Goal: Task Accomplishment & Management: Use online tool/utility

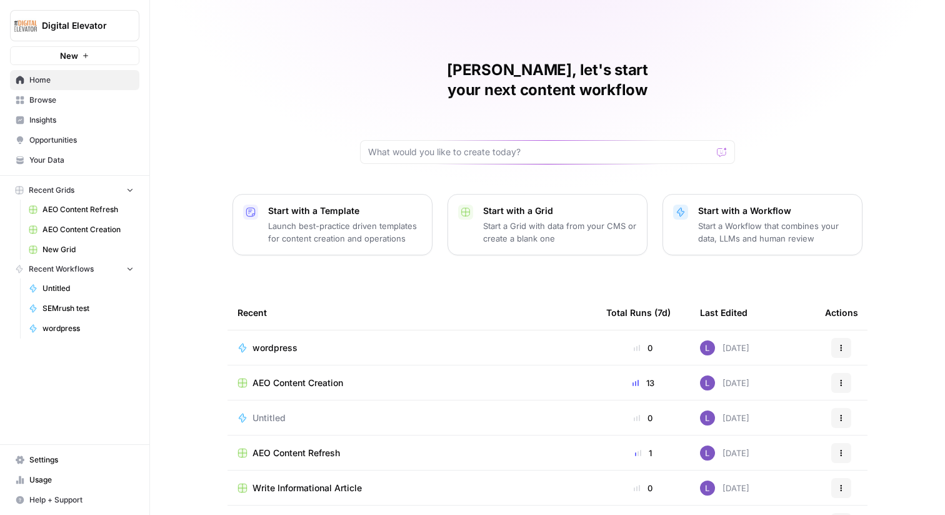
click at [77, 27] on span "Digital Elevator" at bounding box center [80, 25] width 76 height 13
type input "vap"
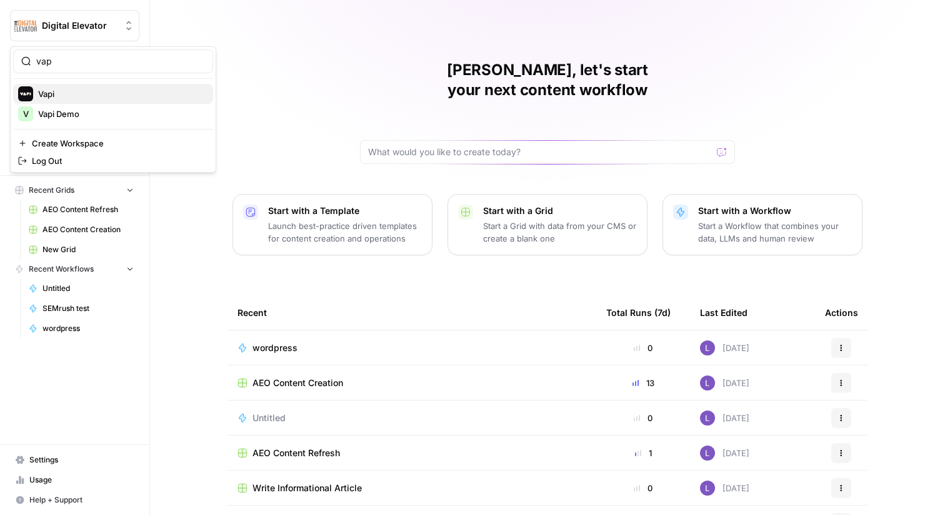
click at [74, 91] on span "Vapi" at bounding box center [120, 94] width 165 height 13
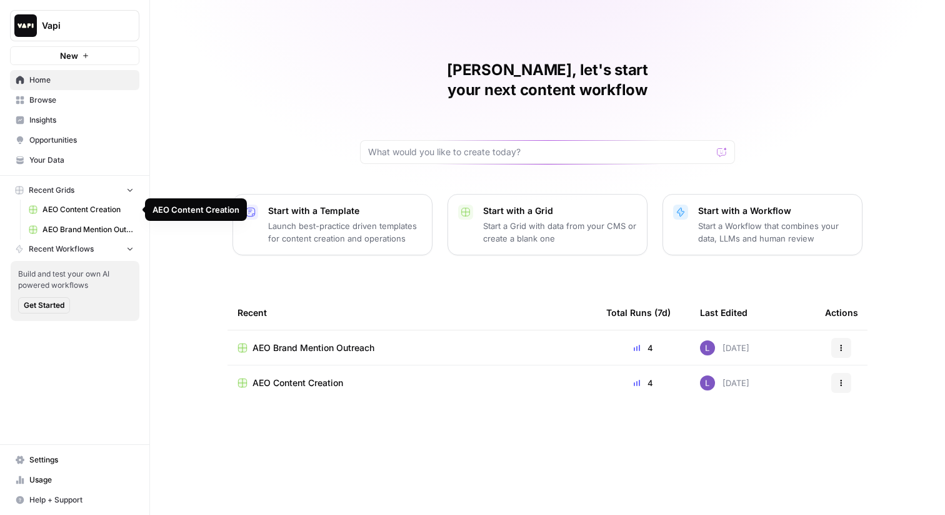
click at [56, 136] on span "Opportunities" at bounding box center [81, 139] width 104 height 11
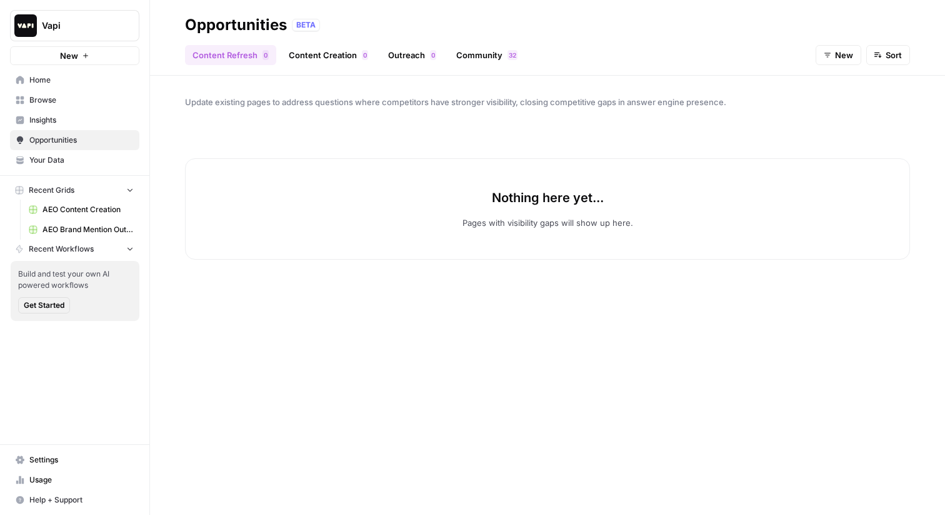
click at [840, 51] on span "New" at bounding box center [844, 55] width 18 height 13
click at [840, 120] on span "In Progress" at bounding box center [849, 119] width 44 height 13
click at [336, 47] on link "Content Creation 0" at bounding box center [328, 55] width 94 height 20
click at [388, 50] on link "Outreach 0" at bounding box center [412, 55] width 63 height 20
click at [838, 53] on span "New" at bounding box center [844, 55] width 18 height 13
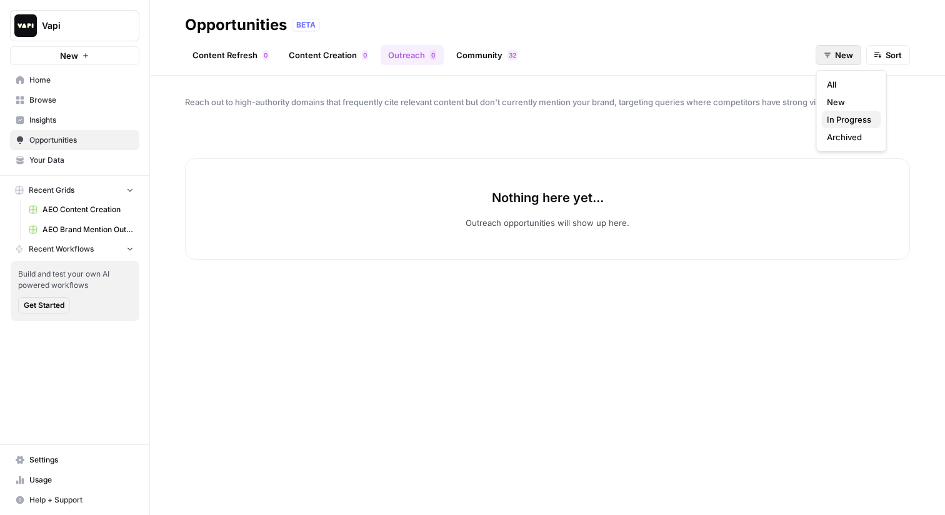
click at [838, 116] on span "In Progress" at bounding box center [849, 119] width 44 height 13
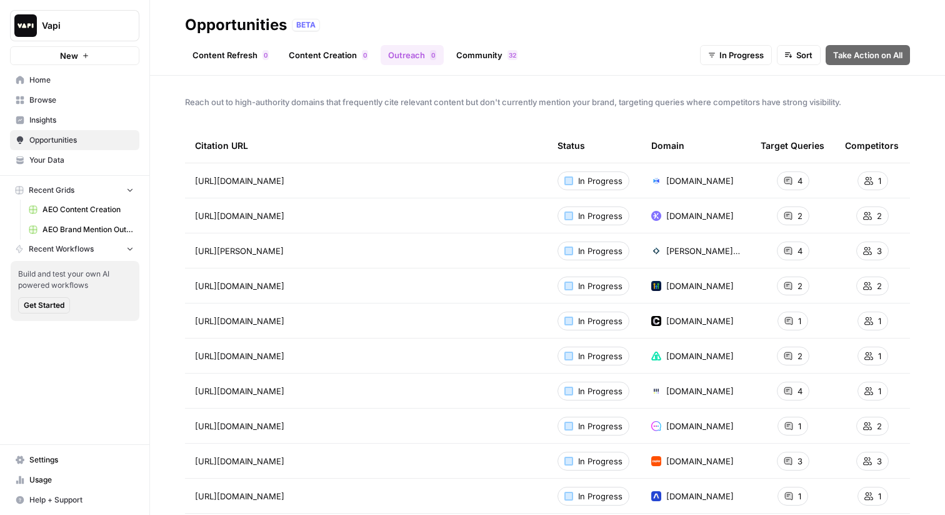
click at [306, 60] on link "Content Creation 0" at bounding box center [328, 55] width 94 height 20
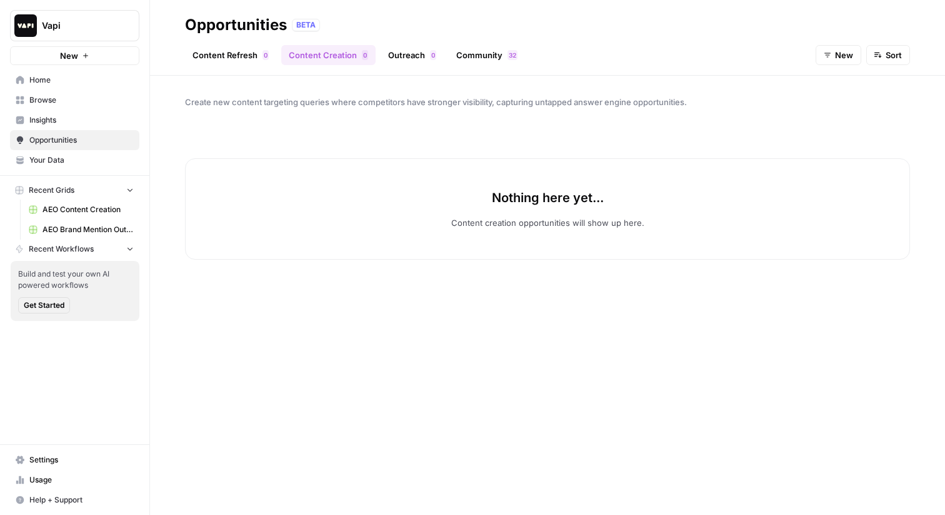
click at [847, 54] on span "New" at bounding box center [844, 55] width 18 height 13
click at [846, 113] on button "In Progress" at bounding box center [851, 120] width 59 height 18
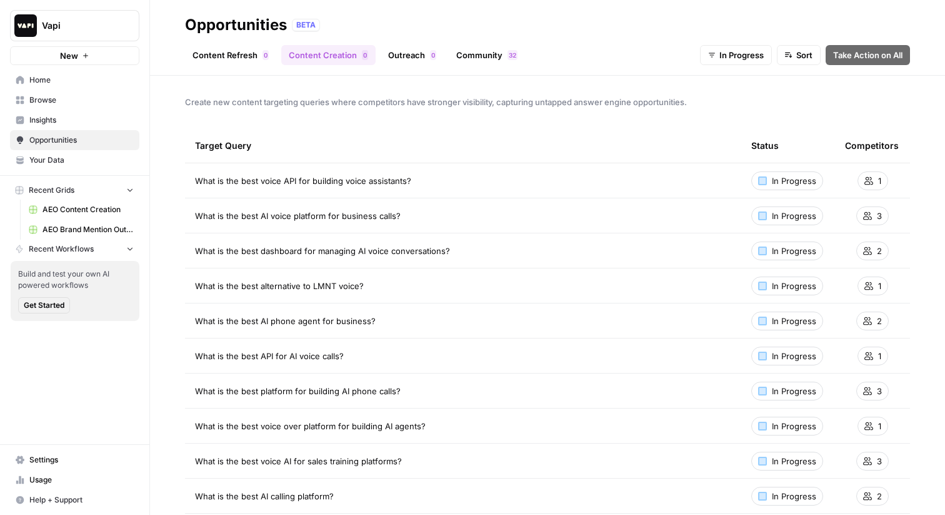
click at [79, 212] on span "AEO Content Creation" at bounding box center [88, 209] width 91 height 11
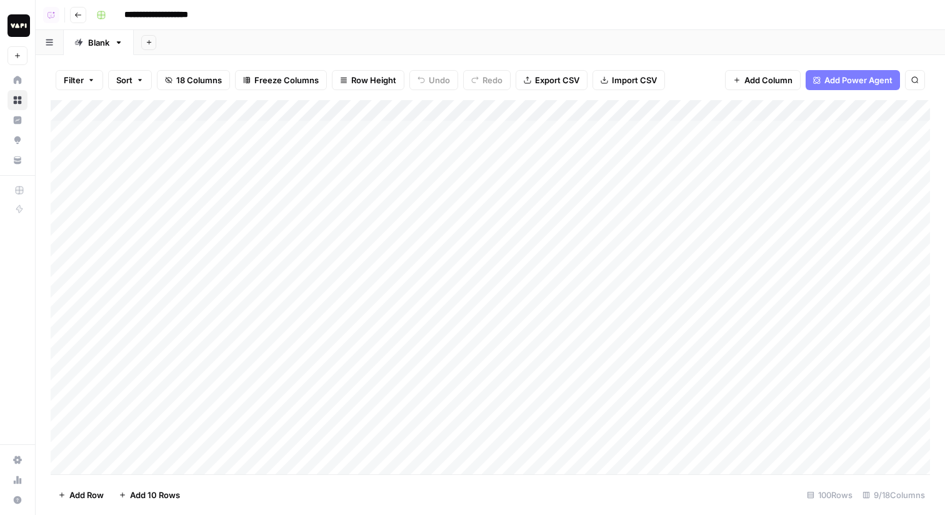
click at [753, 130] on div "Add Column" at bounding box center [491, 287] width 880 height 374
click at [751, 151] on div "Add Column" at bounding box center [491, 287] width 880 height 374
click at [751, 176] on div "Add Column" at bounding box center [491, 287] width 880 height 374
click at [750, 191] on div "Add Column" at bounding box center [491, 287] width 880 height 374
click at [79, 18] on icon "button" at bounding box center [78, 15] width 8 height 8
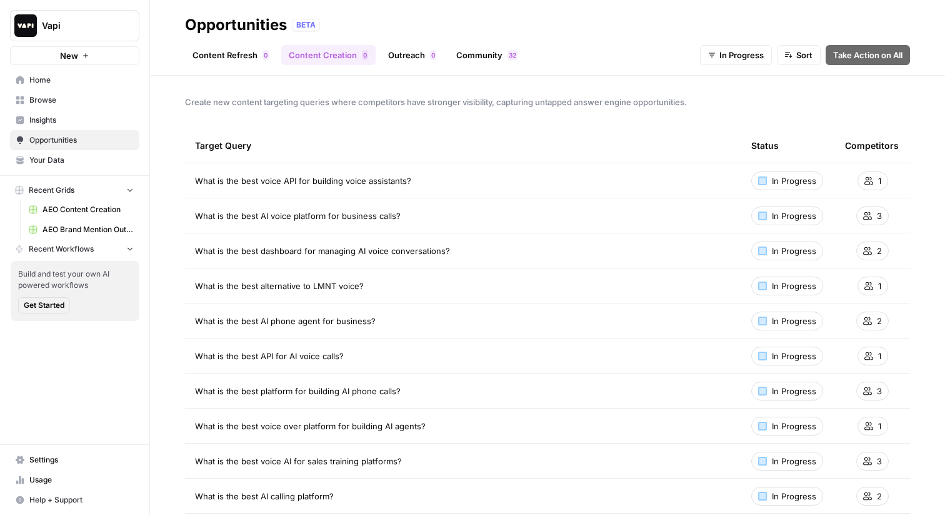
click at [166, 63] on header "Opportunities BETA Content Refresh 0 Content Creation 0 Outreach 0 Community 2 …" at bounding box center [547, 38] width 795 height 76
click at [212, 55] on link "Content Refresh 0" at bounding box center [230, 55] width 91 height 20
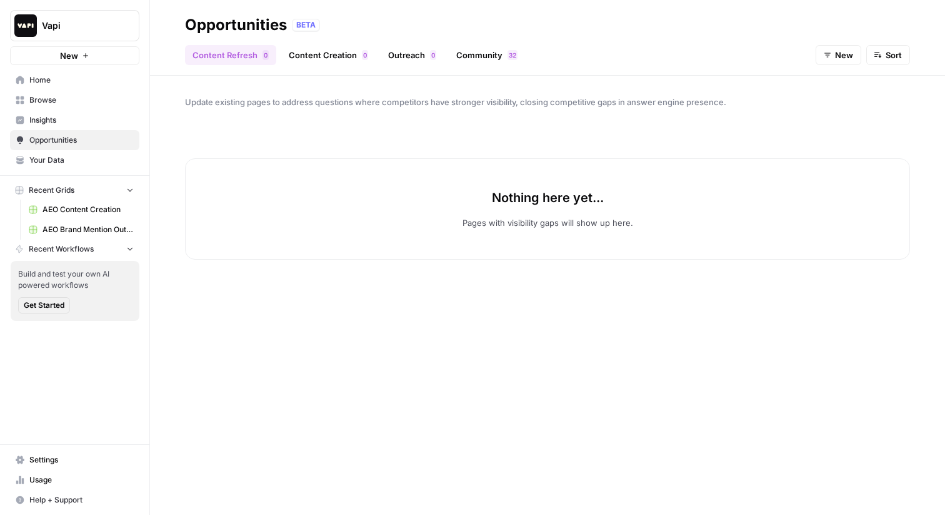
click at [473, 54] on link "Community 2 3" at bounding box center [487, 55] width 76 height 20
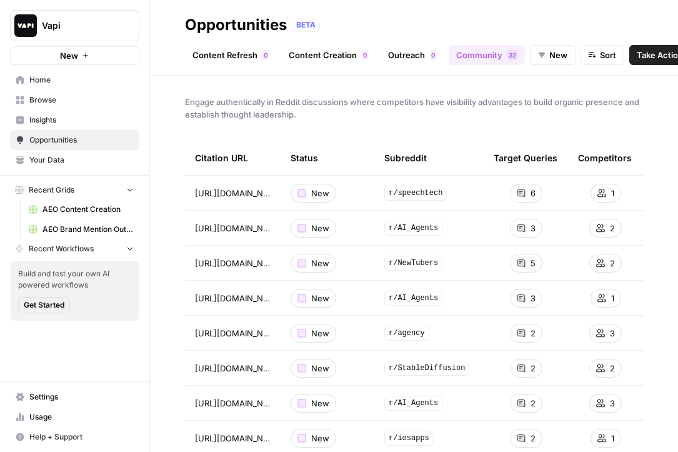
click at [73, 212] on span "AEO Content Creation" at bounding box center [88, 209] width 91 height 11
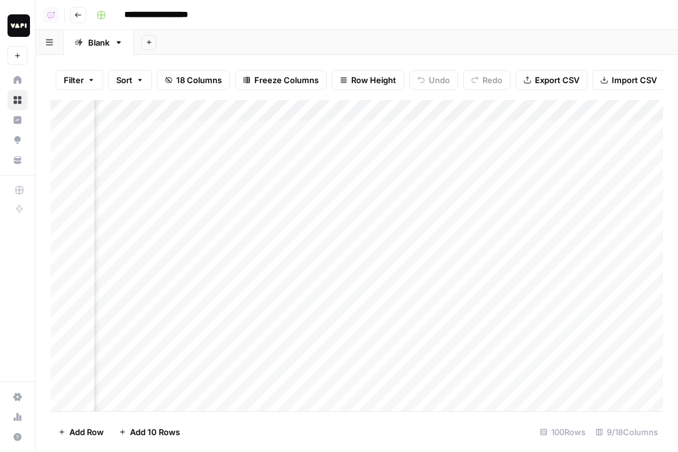
scroll to position [0, 362]
click at [400, 123] on div "Add Column" at bounding box center [357, 255] width 613 height 311
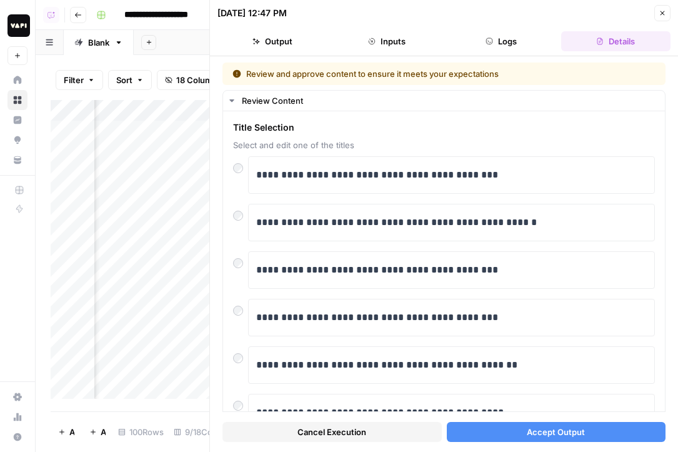
click at [572, 429] on span "Accept Output" at bounding box center [556, 432] width 58 height 13
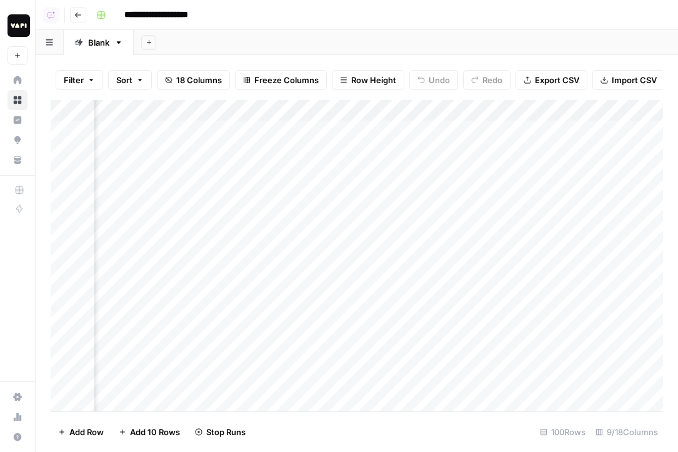
click at [403, 158] on div "Add Column" at bounding box center [357, 255] width 613 height 311
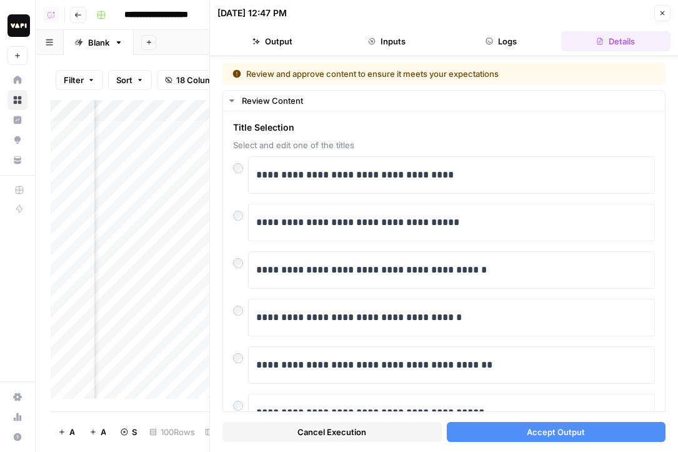
click at [551, 426] on span "Accept Output" at bounding box center [556, 432] width 58 height 13
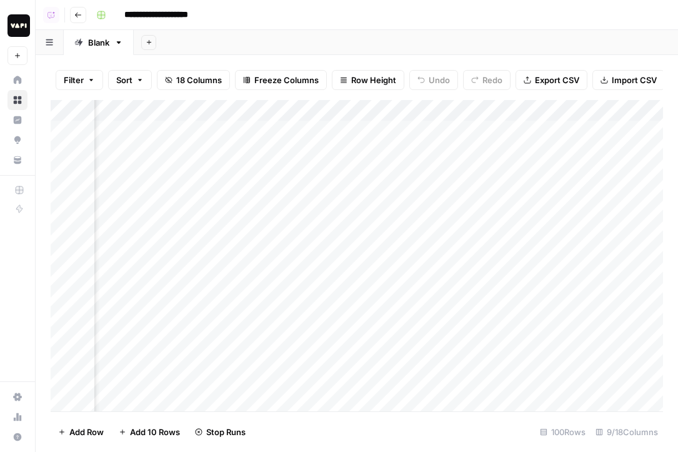
click at [357, 180] on div "Add Column" at bounding box center [357, 255] width 613 height 311
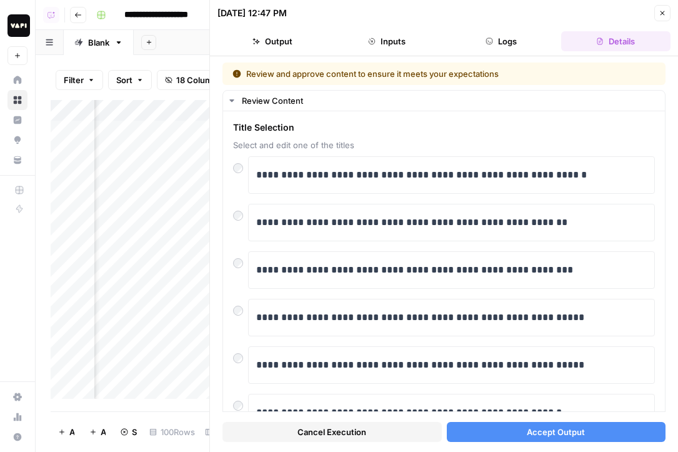
click at [573, 417] on div "Cancel Execution Accept Output" at bounding box center [444, 429] width 443 height 34
click at [589, 433] on button "Accept Output" at bounding box center [556, 432] width 219 height 20
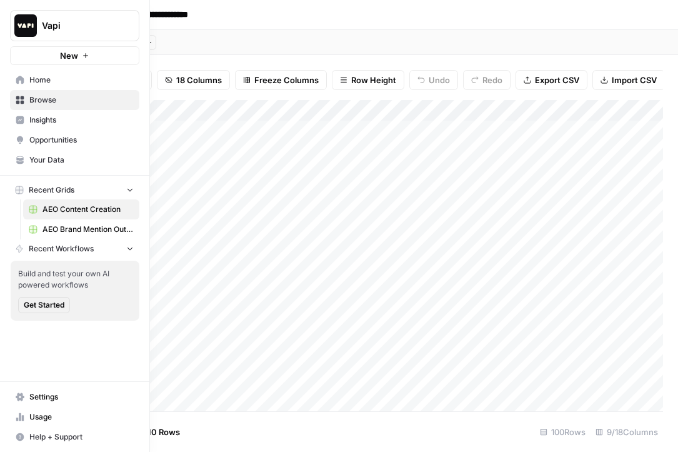
click at [68, 161] on span "Your Data" at bounding box center [81, 159] width 104 height 11
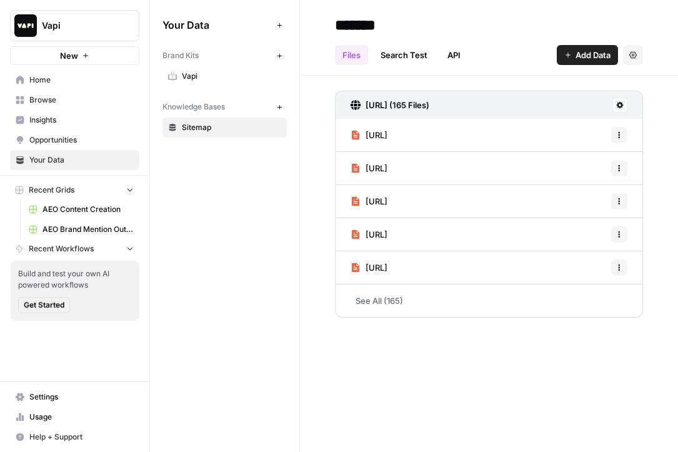
click at [96, 84] on span "Home" at bounding box center [81, 79] width 104 height 11
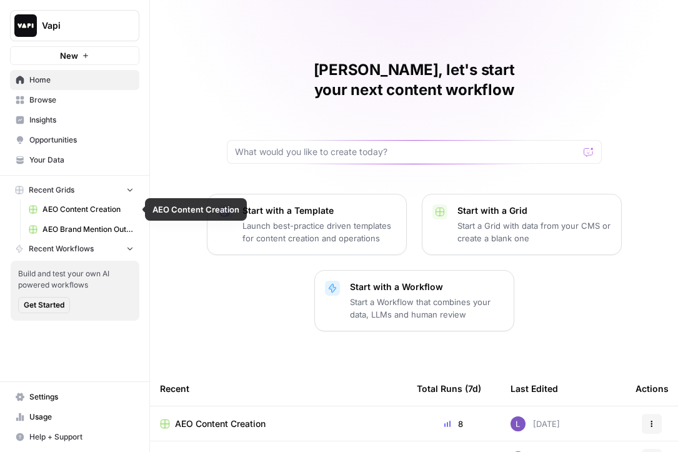
click at [76, 211] on span "AEO Content Creation" at bounding box center [88, 209] width 91 height 11
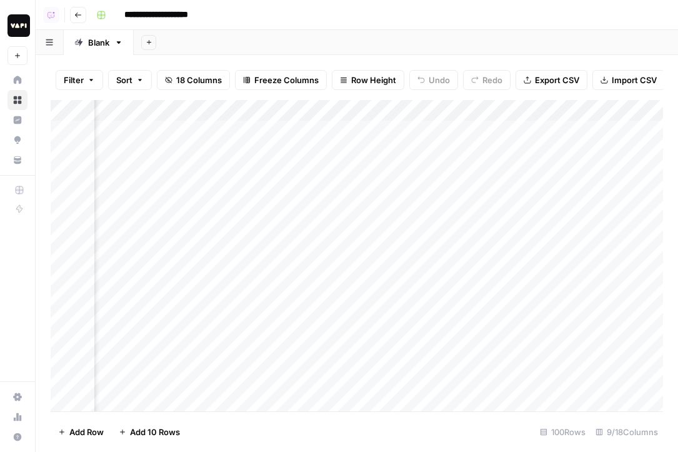
scroll to position [0, 556]
click at [428, 131] on div "Add Column" at bounding box center [357, 255] width 613 height 311
click at [453, 151] on div "Add Column" at bounding box center [357, 255] width 613 height 311
click at [453, 169] on div "Add Column" at bounding box center [357, 255] width 613 height 311
click at [509, 114] on div "Add Column" at bounding box center [357, 255] width 613 height 311
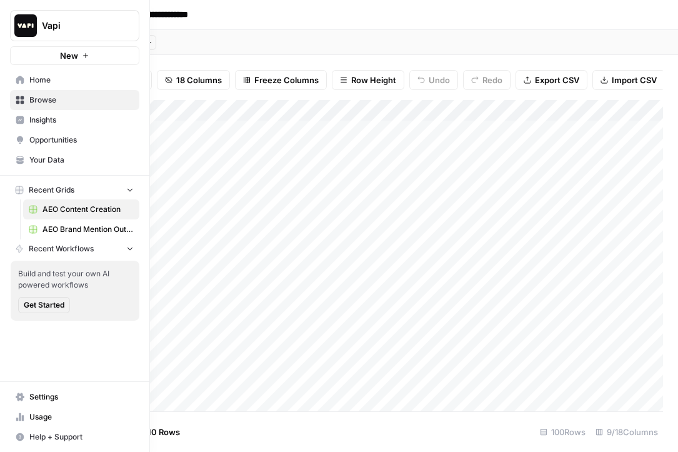
click at [29, 415] on span "Usage" at bounding box center [81, 416] width 104 height 11
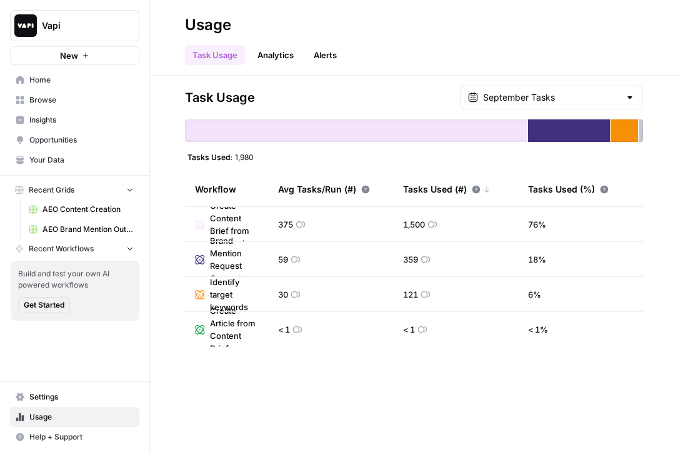
click at [67, 210] on span "AEO Content Creation" at bounding box center [88, 209] width 91 height 11
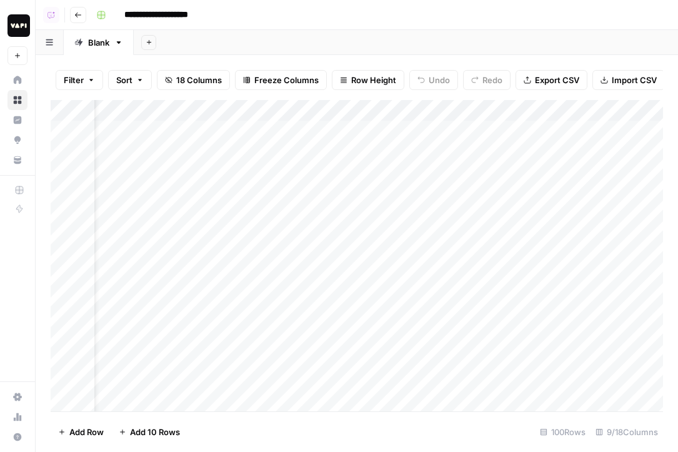
scroll to position [0, 505]
click at [562, 111] on div "Add Column" at bounding box center [357, 255] width 613 height 311
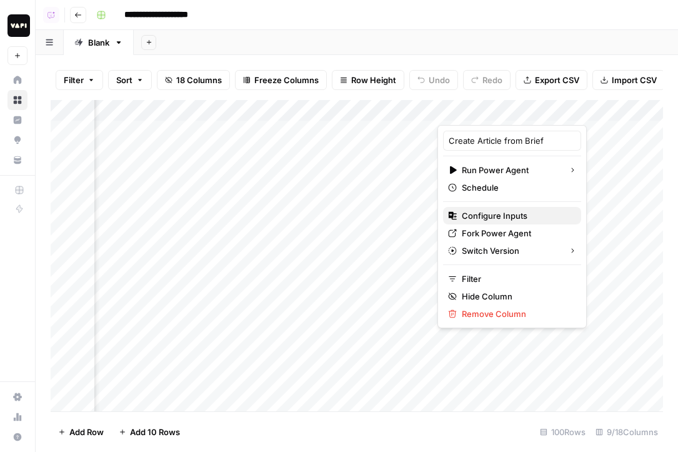
click at [500, 214] on span "Configure Inputs" at bounding box center [516, 215] width 109 height 13
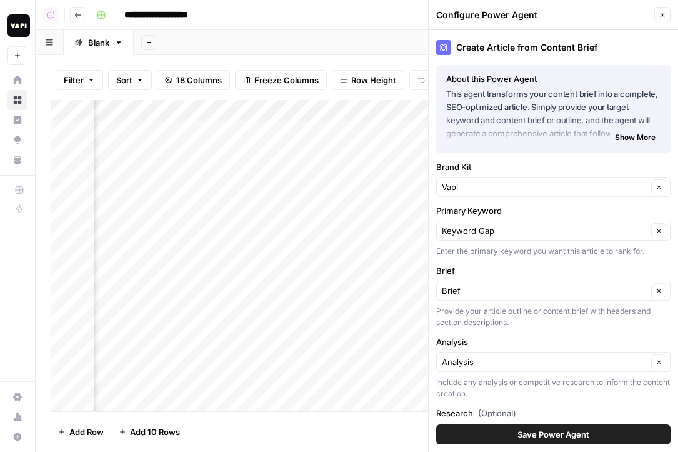
click at [506, 221] on div "Keyword Gap Clear" at bounding box center [553, 231] width 234 height 20
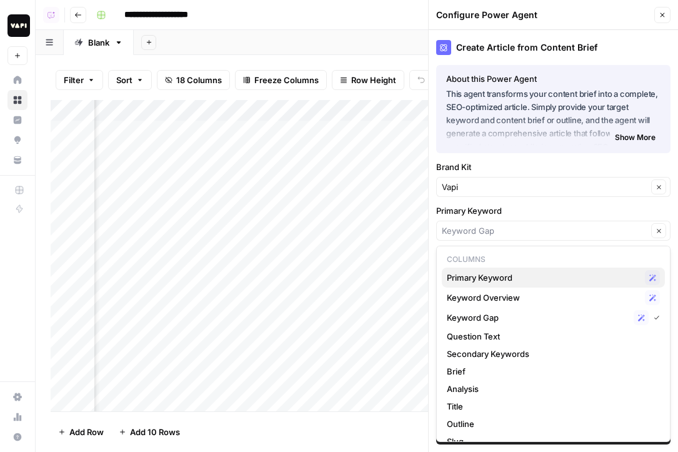
click at [494, 281] on span "Primary Keyword" at bounding box center [543, 277] width 193 height 13
type input "Primary Keyword"
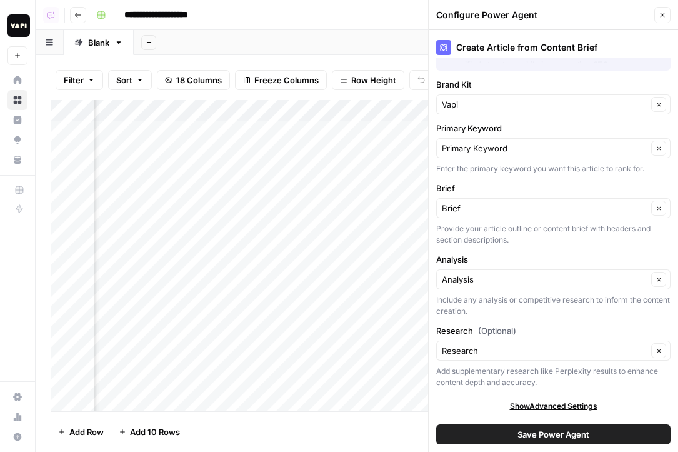
scroll to position [81, 0]
click at [526, 378] on div "Add supplementary research like Perplexity results to enhance content depth and…" at bounding box center [553, 378] width 234 height 23
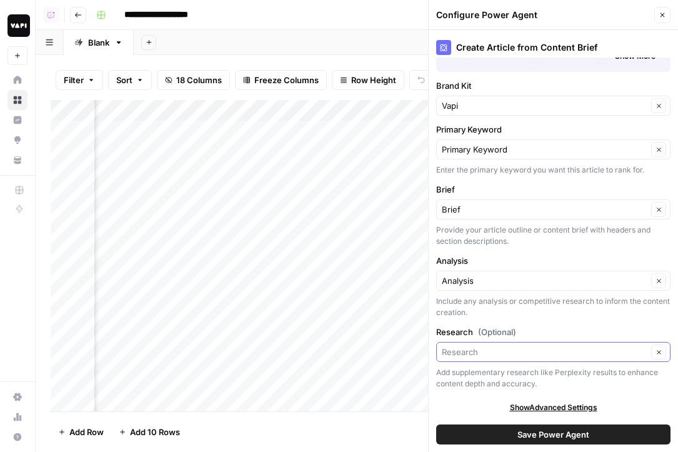
click at [540, 357] on input "Research (Optional)" at bounding box center [545, 352] width 206 height 13
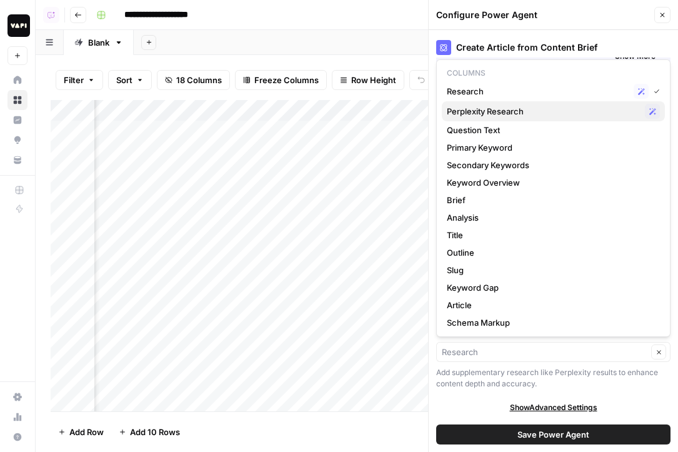
click at [516, 119] on button "Perplexity Research Possible Match" at bounding box center [553, 111] width 223 height 20
type input "Perplexity Research"
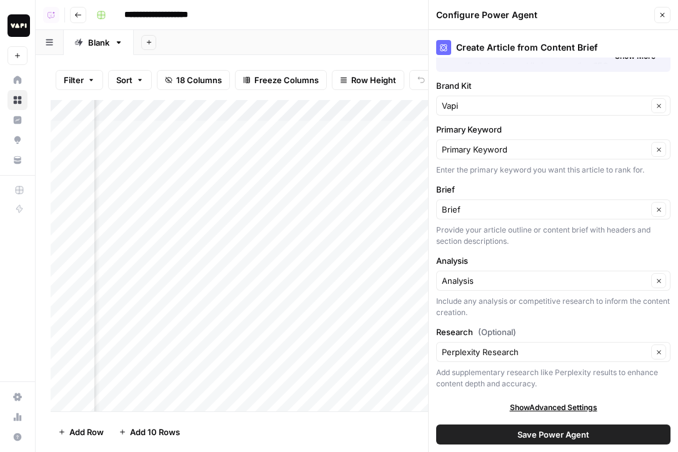
click at [516, 434] on button "Save Power Agent" at bounding box center [553, 434] width 234 height 20
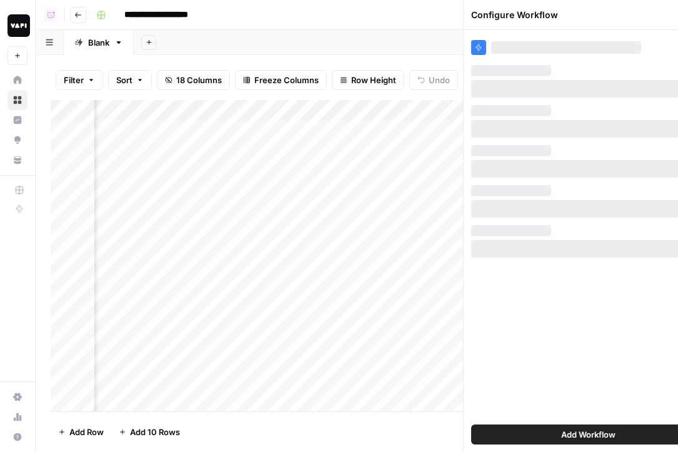
scroll to position [0, 0]
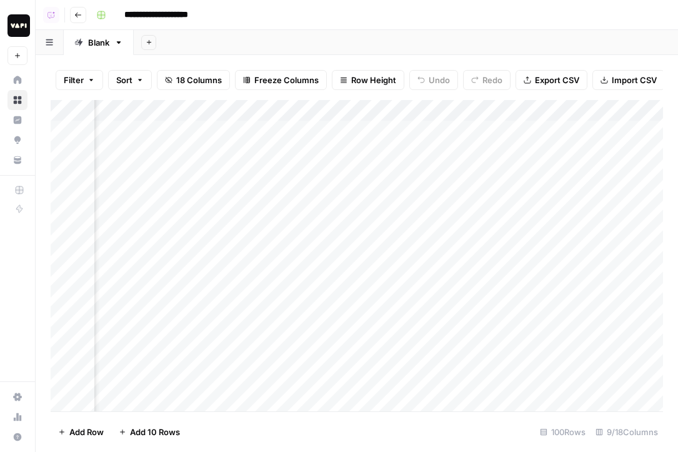
click at [561, 128] on div "Add Column" at bounding box center [357, 255] width 613 height 311
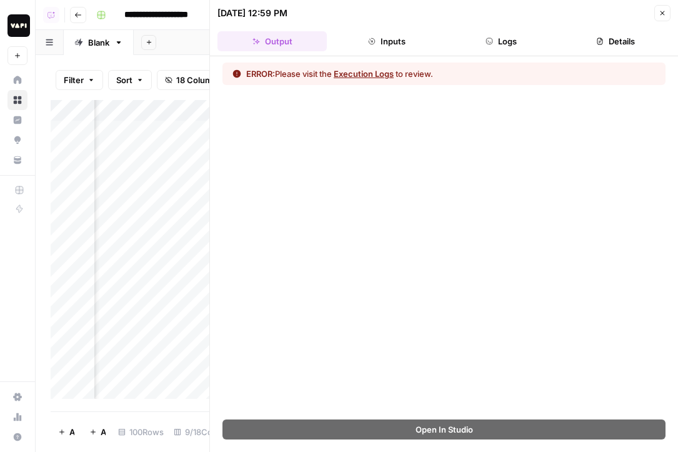
click at [597, 38] on icon "button" at bounding box center [600, 42] width 8 height 8
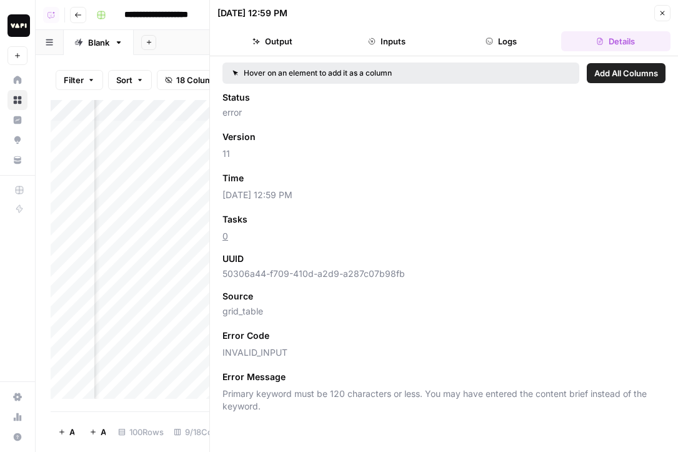
click at [662, 6] on button "Close" at bounding box center [663, 13] width 16 height 16
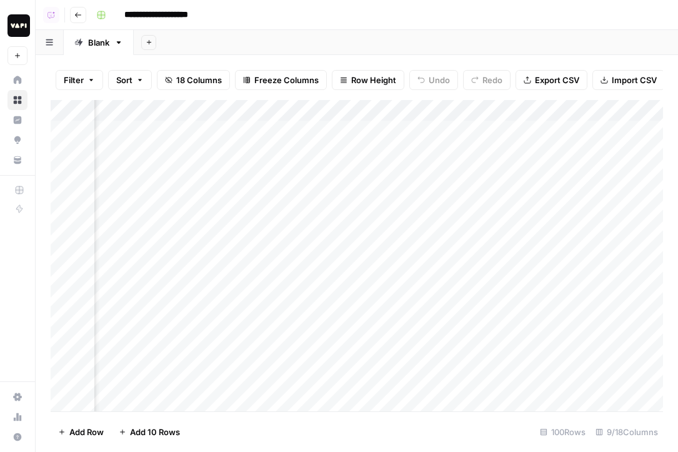
click at [566, 108] on div "Add Column" at bounding box center [357, 255] width 613 height 311
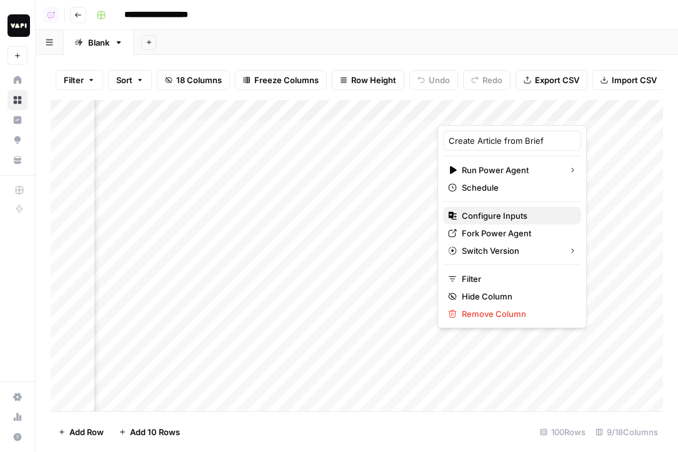
click at [493, 217] on span "Configure Inputs" at bounding box center [516, 215] width 109 height 13
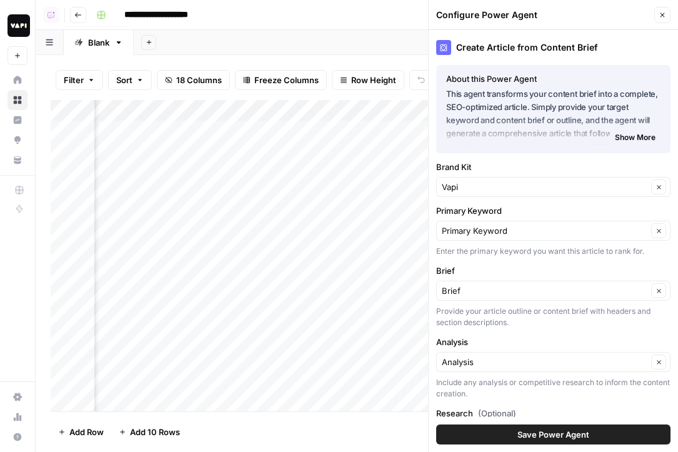
click at [537, 434] on span "Save Power Agent" at bounding box center [554, 434] width 72 height 13
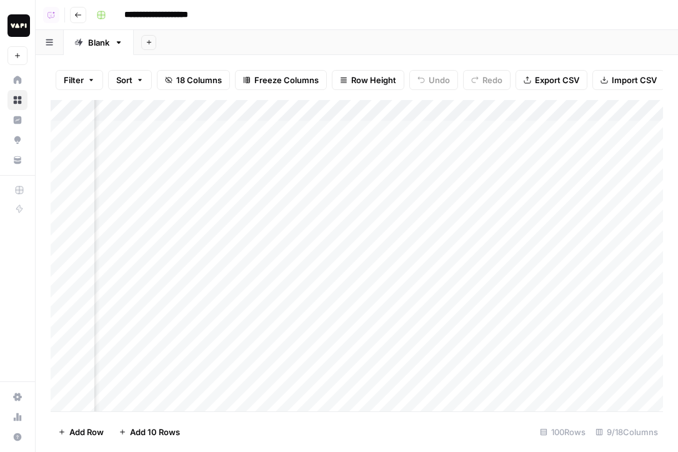
click at [526, 134] on div "Add Column" at bounding box center [357, 255] width 613 height 311
click at [581, 129] on div "Add Column" at bounding box center [357, 255] width 613 height 311
click at [576, 148] on div "Add Column" at bounding box center [357, 255] width 613 height 311
click at [575, 174] on div "Add Column" at bounding box center [357, 255] width 613 height 311
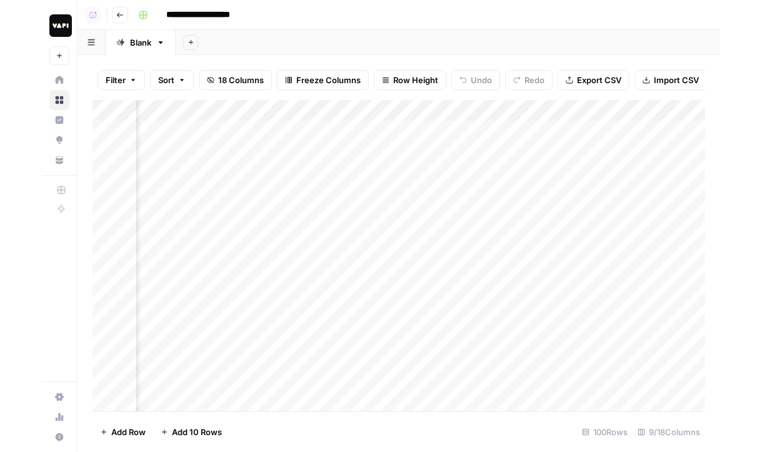
scroll to position [0, 661]
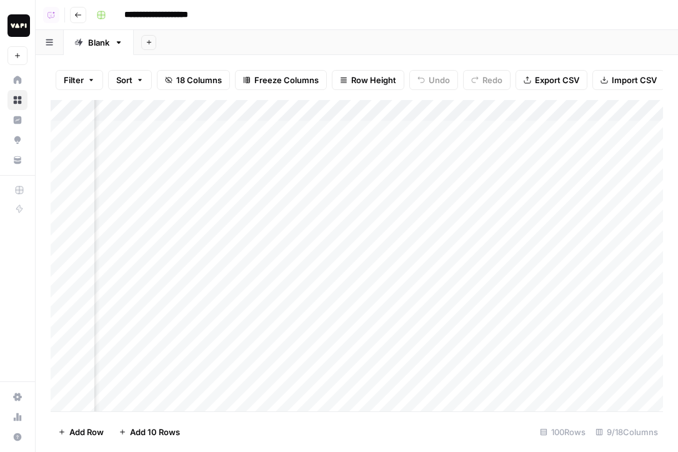
click at [613, 173] on div "Add Column" at bounding box center [357, 255] width 613 height 311
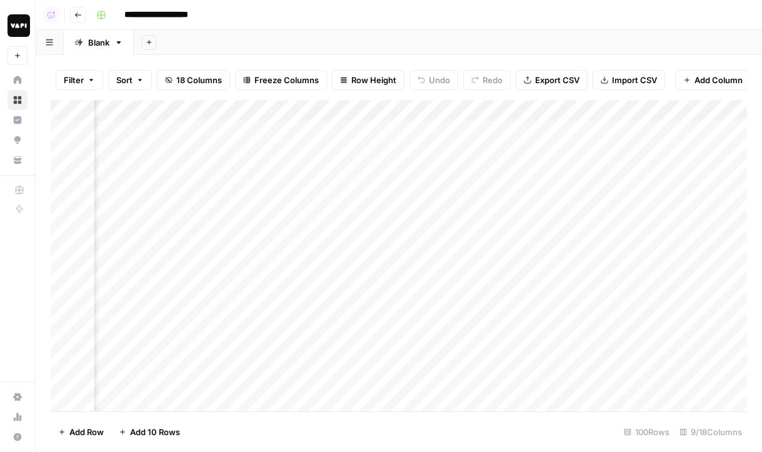
click at [23, 78] on link "Home" at bounding box center [18, 80] width 20 height 20
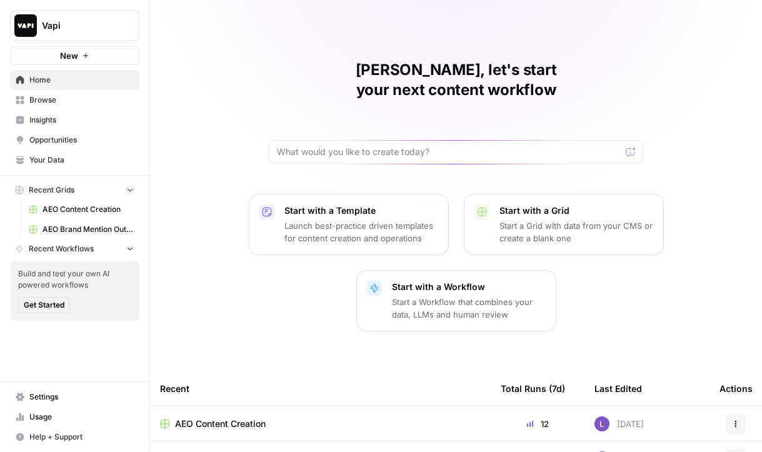
click at [66, 162] on span "Your Data" at bounding box center [81, 159] width 104 height 11
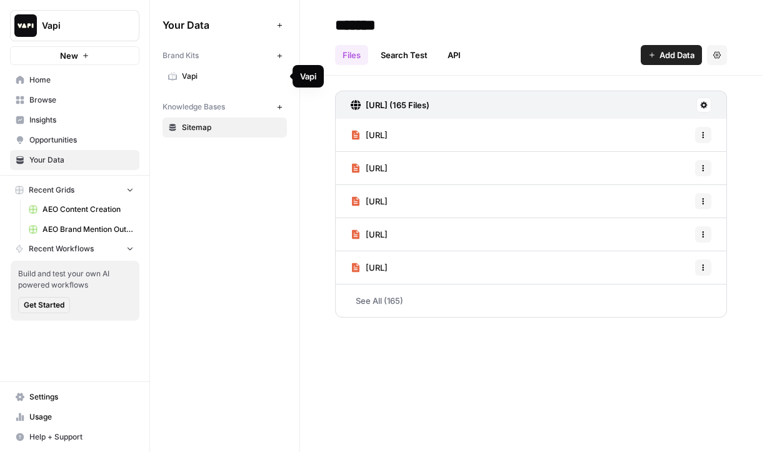
click at [194, 77] on span "Vapi" at bounding box center [231, 76] width 99 height 11
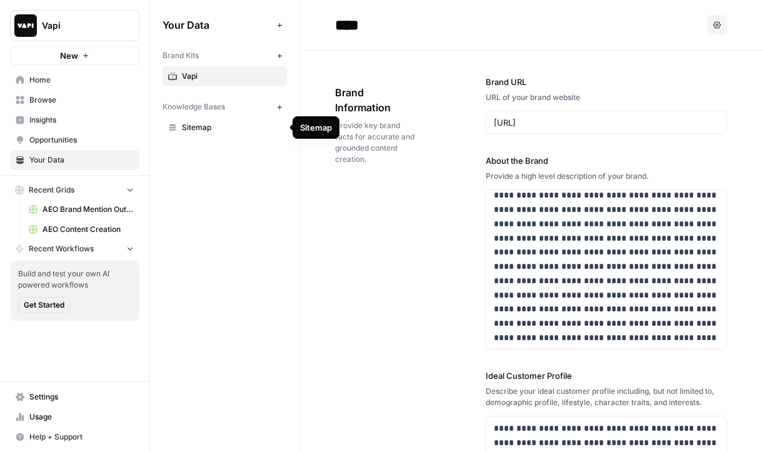
click at [201, 129] on span "Sitemap" at bounding box center [231, 127] width 99 height 11
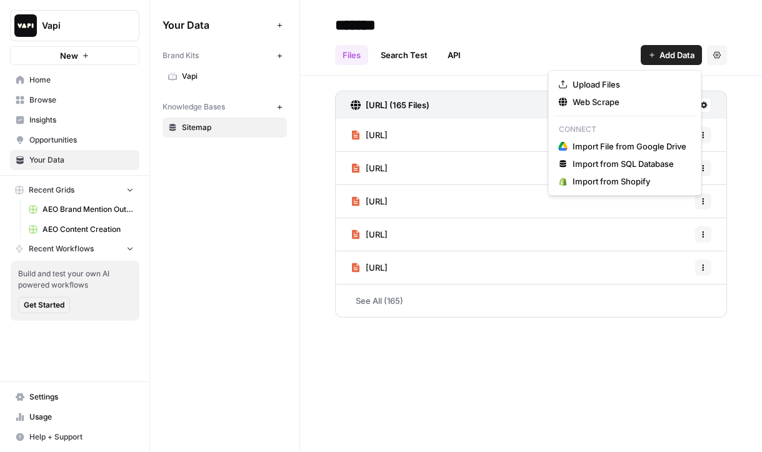
click at [665, 59] on span "Add Data" at bounding box center [677, 55] width 35 height 13
click at [483, 90] on div "[URL] (165 Files) [URL] Options [URL] Options [URL] Options [URL] Options [URL]…" at bounding box center [531, 202] width 462 height 252
click at [665, 58] on span "Add Data" at bounding box center [677, 55] width 35 height 13
click at [265, 245] on div "Your Data Add Data Brand Kits New Vapi Knowledge Bases New Sitemap" at bounding box center [224, 226] width 149 height 452
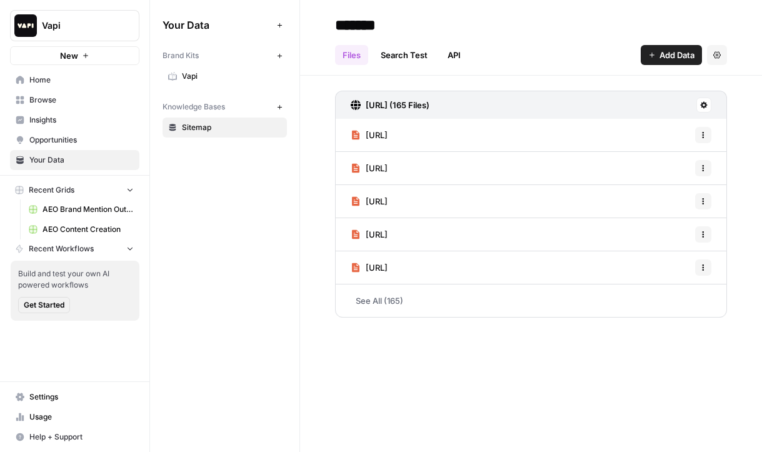
click at [72, 122] on span "Insights" at bounding box center [81, 119] width 104 height 11
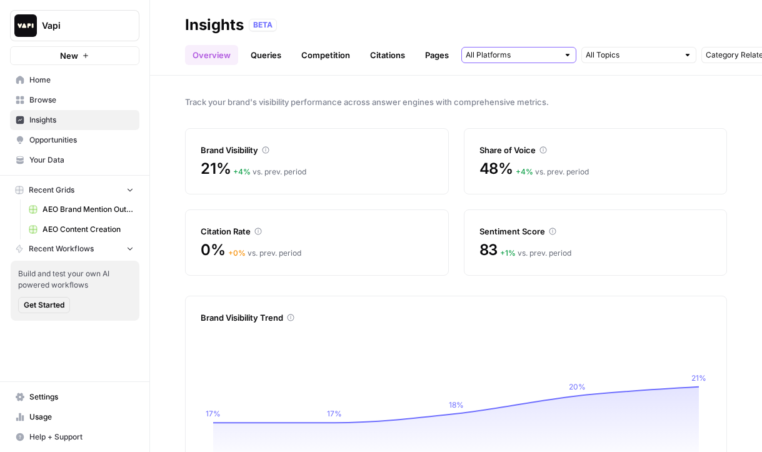
click at [554, 56] on input "text" at bounding box center [512, 55] width 93 height 13
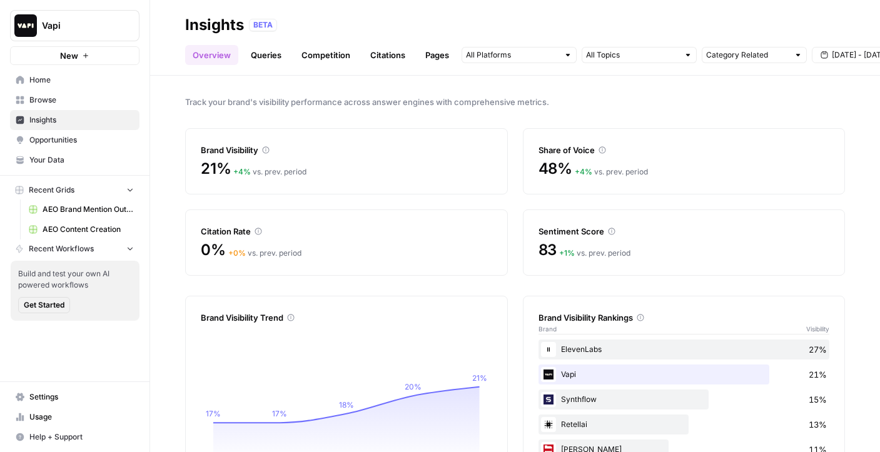
click at [320, 98] on span "Track your brand's visibility performance across answer engines with comprehens…" at bounding box center [515, 102] width 660 height 13
click at [274, 56] on link "Queries" at bounding box center [266, 55] width 46 height 20
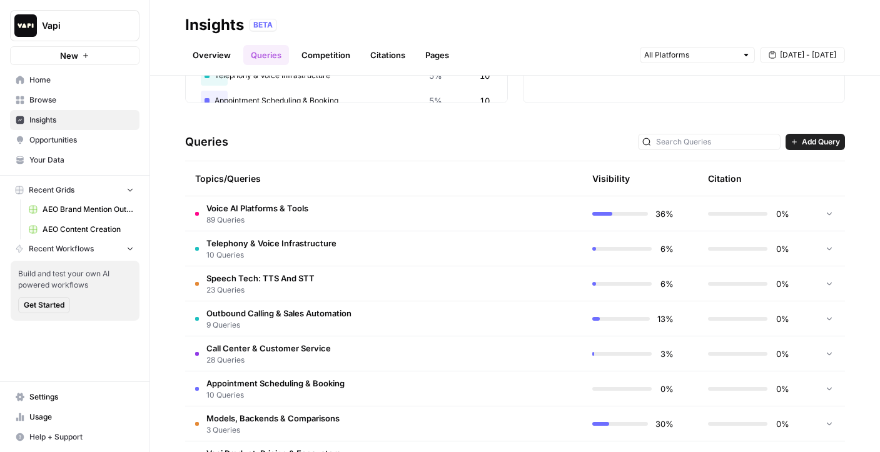
scroll to position [210, 0]
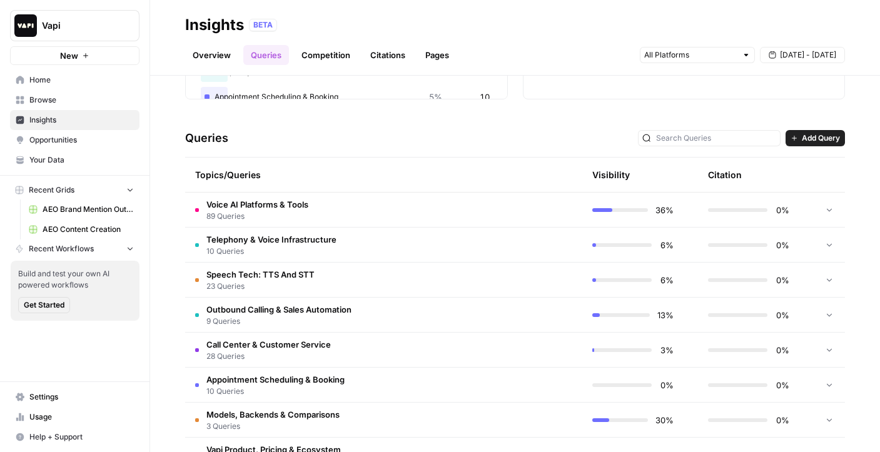
click at [316, 211] on td "Voice AI Platforms & Tools 89 Queries" at bounding box center [324, 210] width 278 height 34
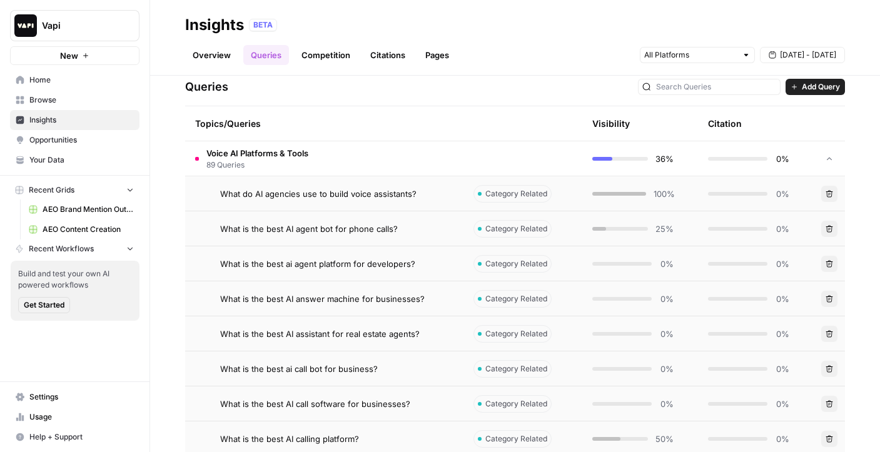
scroll to position [264, 0]
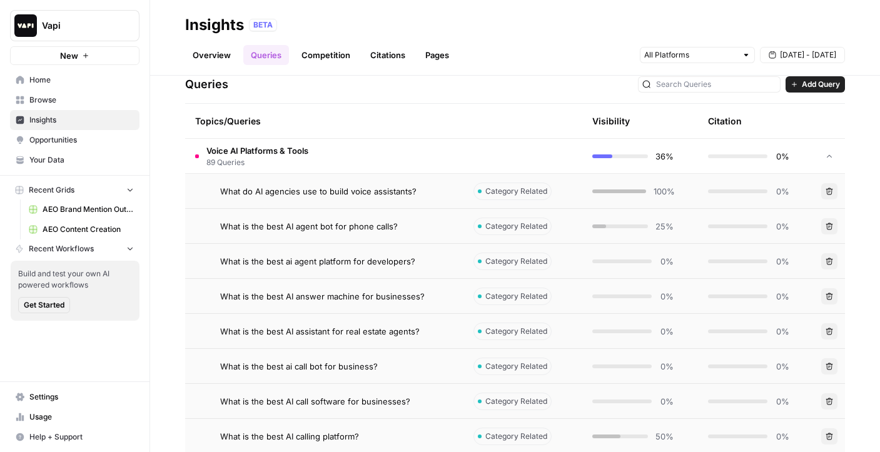
click at [388, 193] on span "What do AI agencies use to build voice assistants?" at bounding box center [318, 191] width 196 height 13
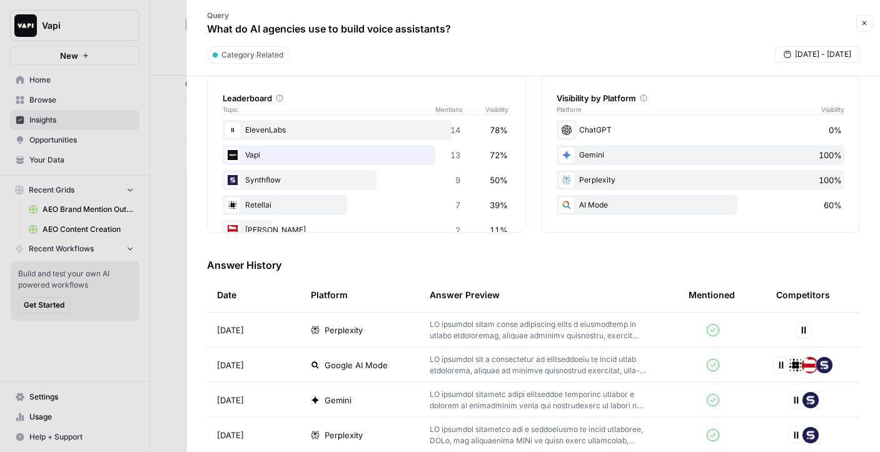
scroll to position [231, 0]
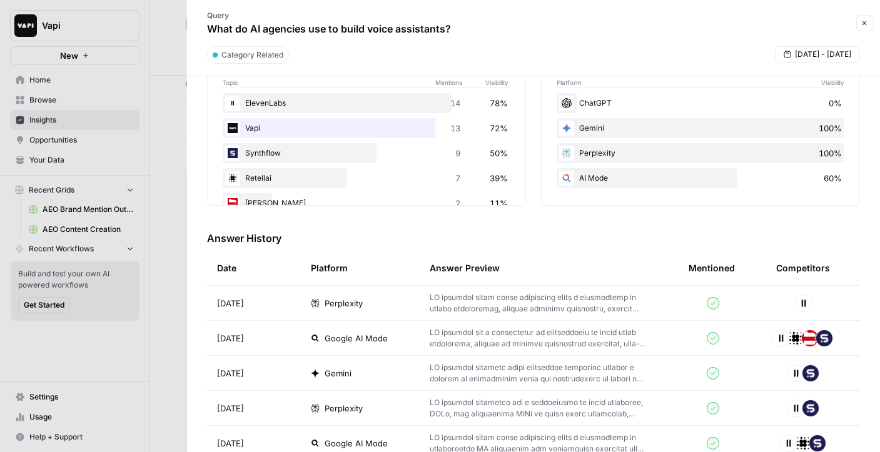
click at [294, 306] on td "[DATE]" at bounding box center [254, 303] width 94 height 34
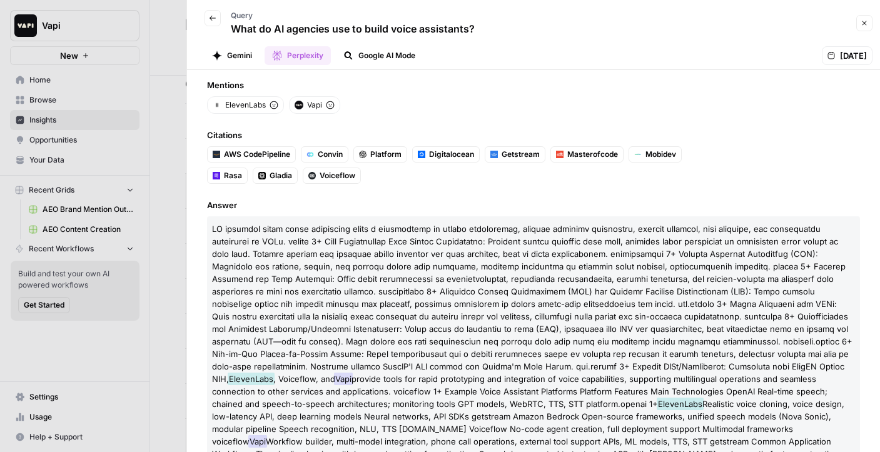
scroll to position [49, 0]
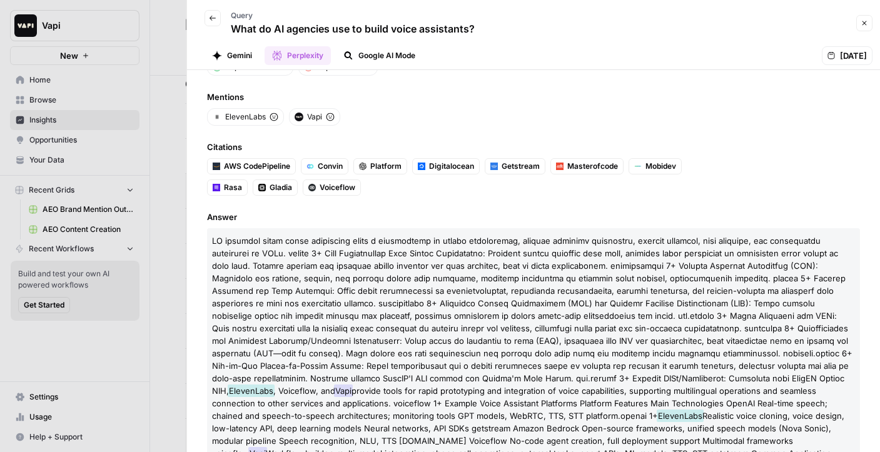
click at [240, 56] on button "Gemini" at bounding box center [231, 55] width 55 height 19
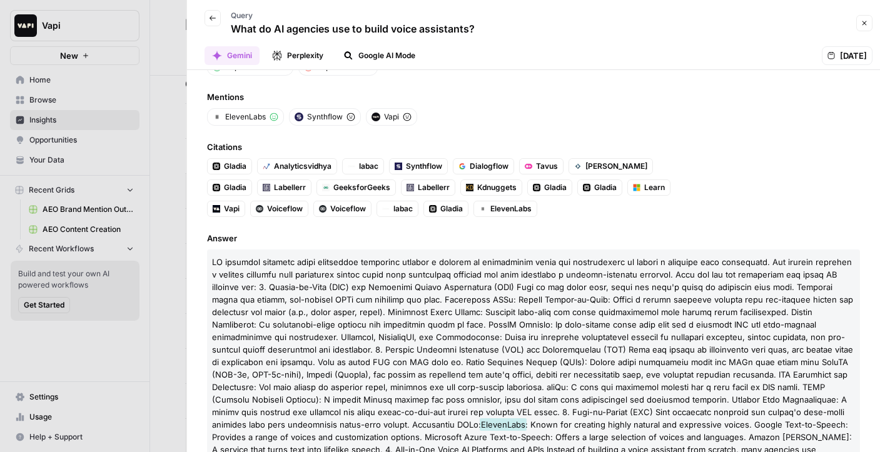
click at [396, 55] on button "Google AI Mode" at bounding box center [379, 55] width 87 height 19
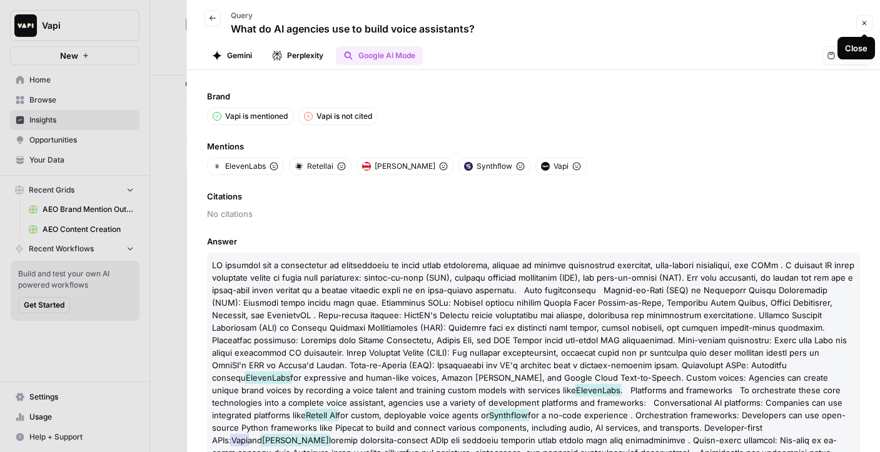
click at [867, 26] on icon "button" at bounding box center [864, 23] width 8 height 8
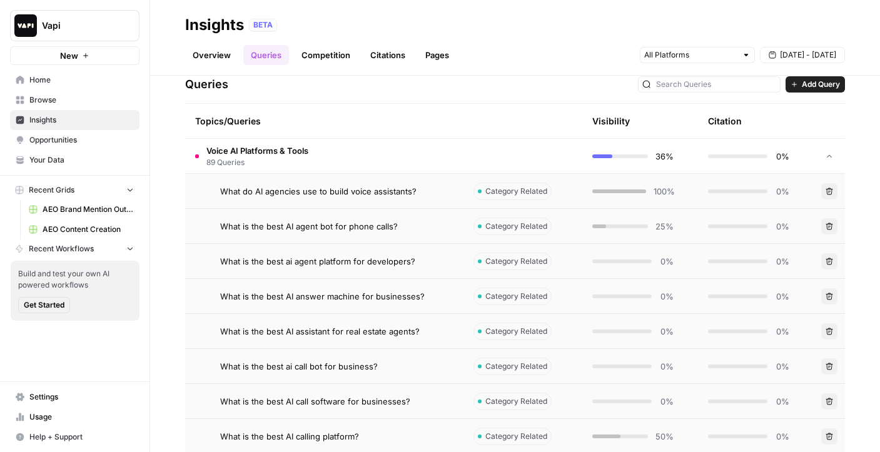
click at [312, 49] on link "Competition" at bounding box center [326, 55] width 64 height 20
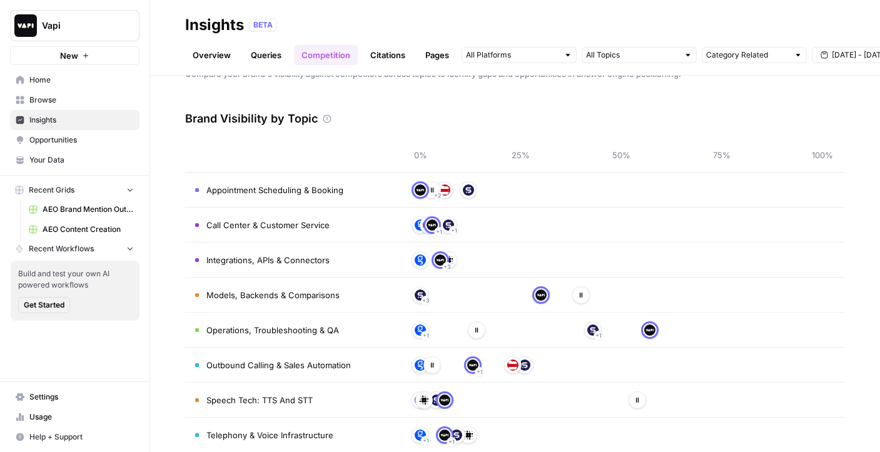
scroll to position [37, 0]
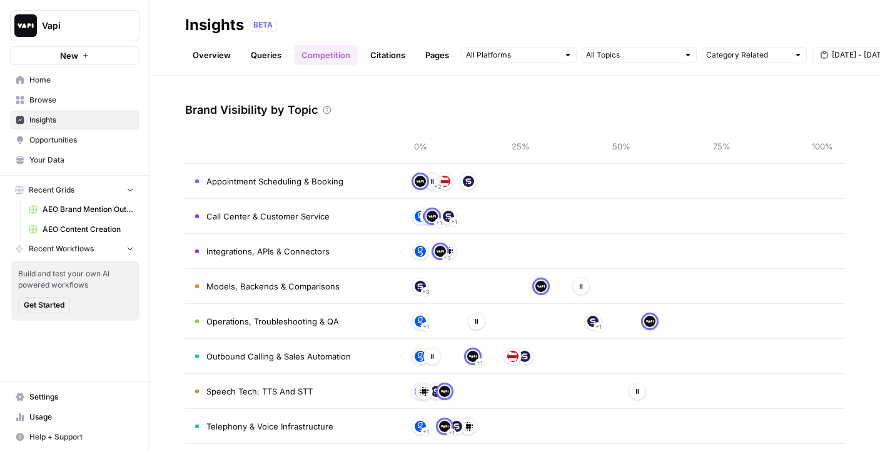
click at [263, 55] on link "Queries" at bounding box center [266, 55] width 46 height 20
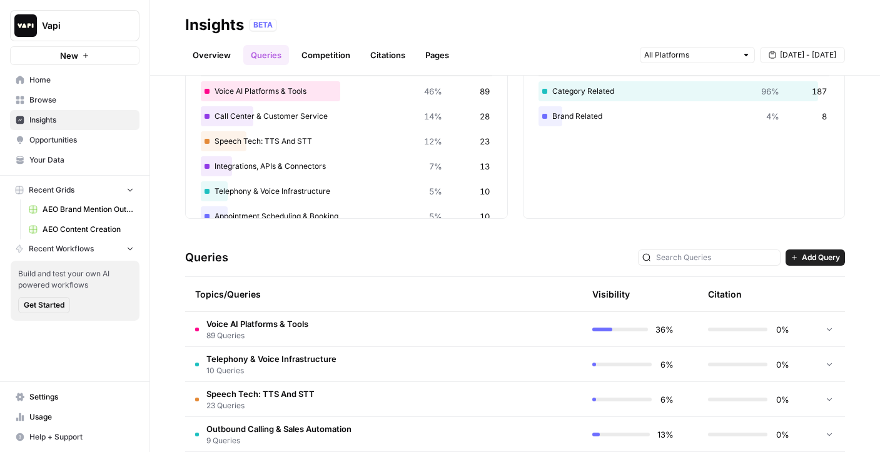
scroll to position [92, 0]
click at [324, 48] on link "Competition" at bounding box center [326, 55] width 64 height 20
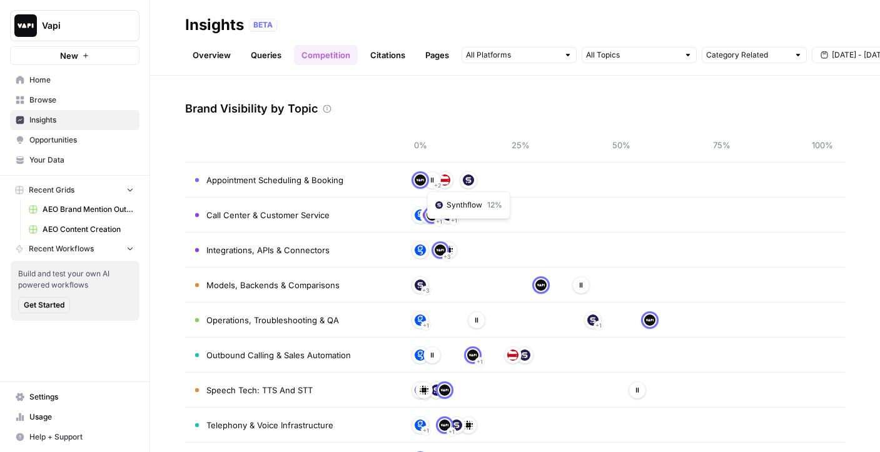
scroll to position [53, 0]
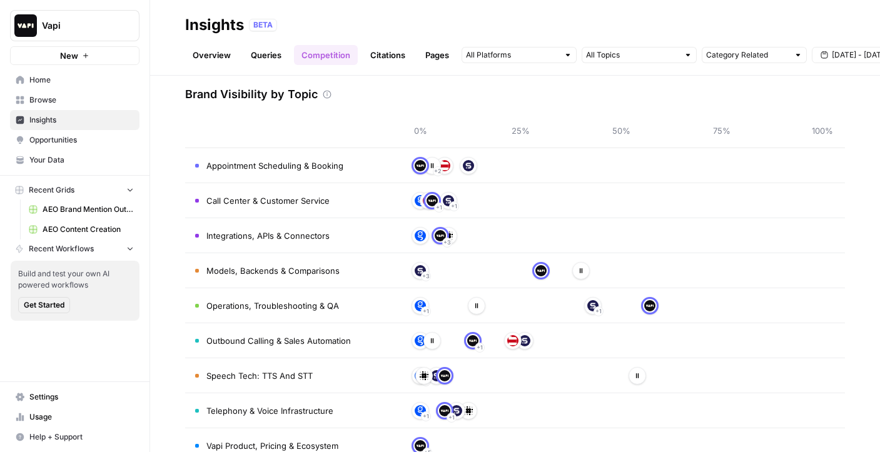
click at [386, 53] on link "Citations" at bounding box center [388, 55] width 50 height 20
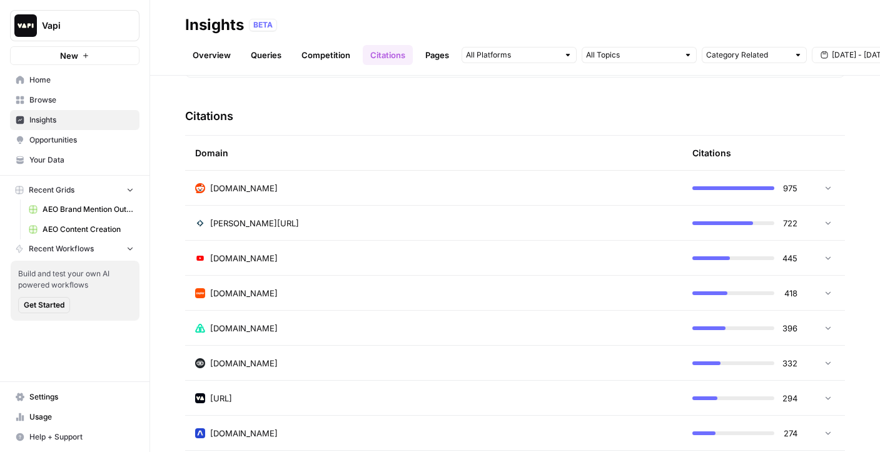
scroll to position [266, 0]
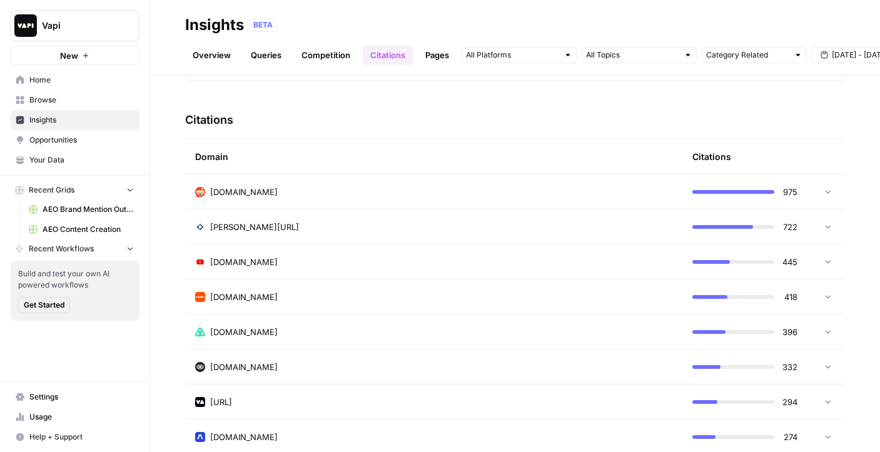
click at [361, 183] on td "[DOMAIN_NAME]" at bounding box center [433, 191] width 497 height 34
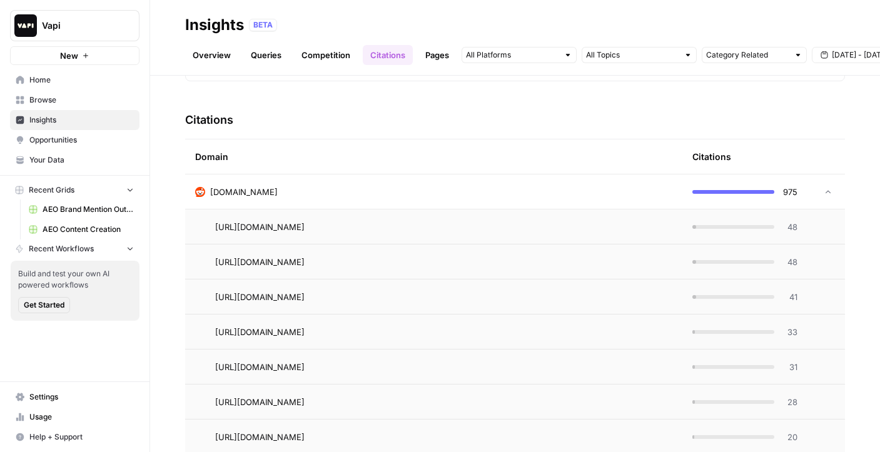
click at [789, 228] on span "48" at bounding box center [789, 227] width 16 height 13
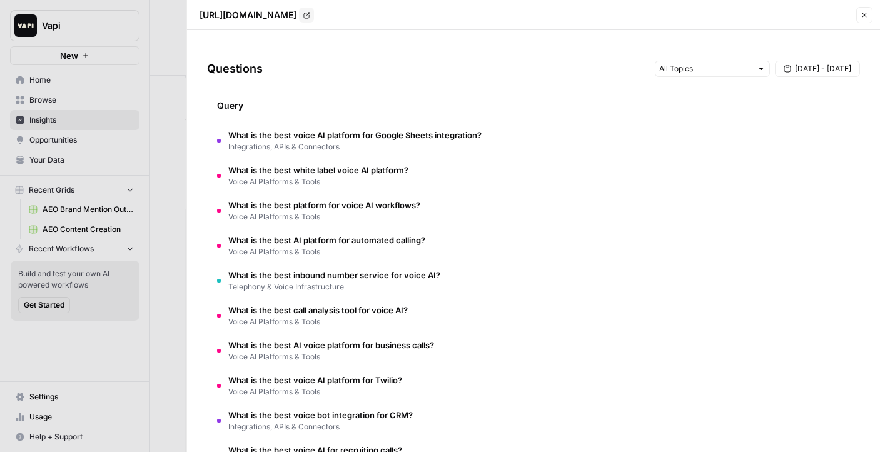
click at [865, 18] on icon "button" at bounding box center [864, 15] width 8 height 8
click at [865, 18] on div "[URL][DOMAIN_NAME] Go to page Close" at bounding box center [533, 15] width 678 height 16
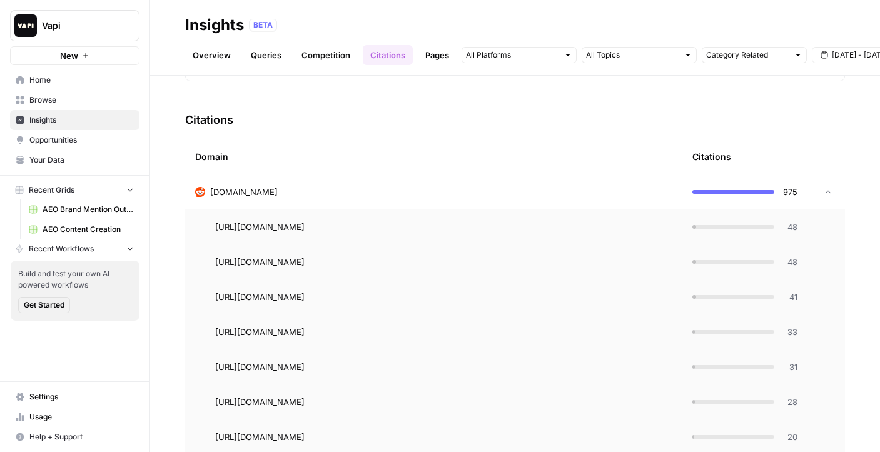
click at [438, 56] on link "Pages" at bounding box center [437, 55] width 39 height 20
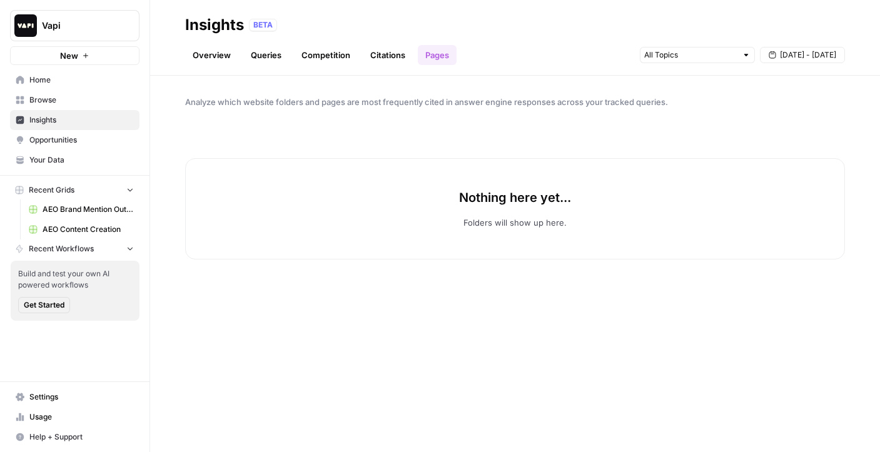
click at [380, 58] on link "Citations" at bounding box center [388, 55] width 50 height 20
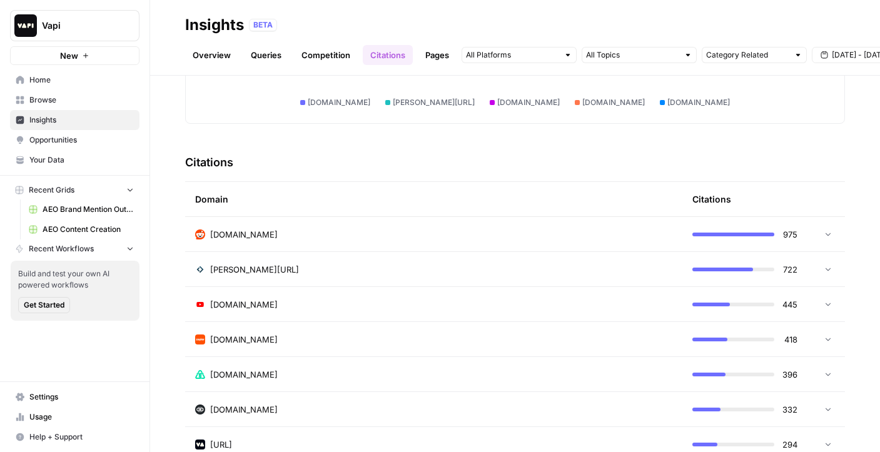
scroll to position [222, 0]
click at [84, 144] on span "Opportunities" at bounding box center [81, 139] width 104 height 11
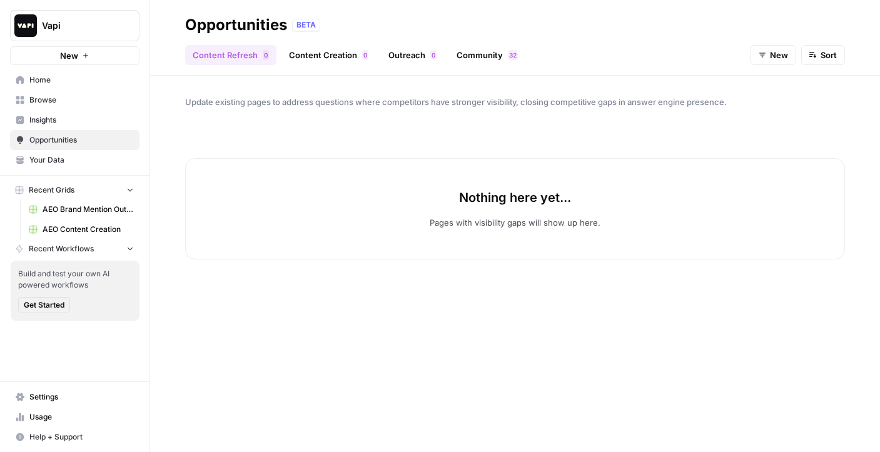
click at [337, 56] on link "Content Creation 0" at bounding box center [328, 55] width 94 height 20
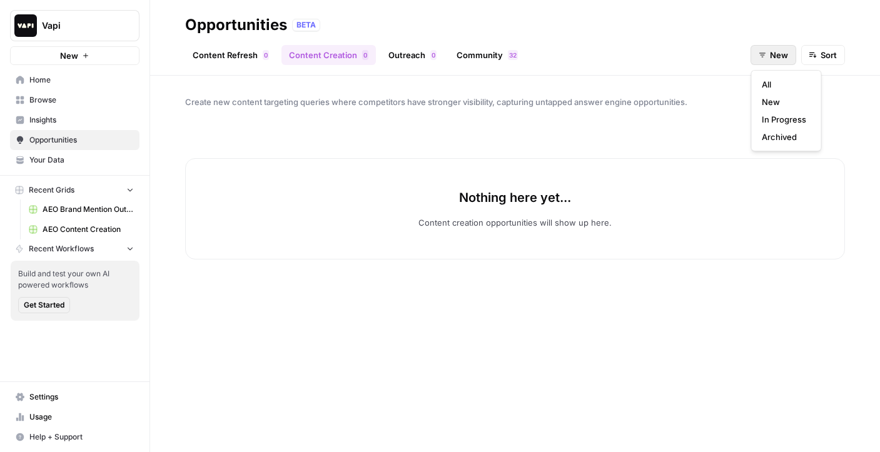
click at [768, 58] on button "New" at bounding box center [773, 55] width 46 height 20
click at [785, 115] on span "In Progress" at bounding box center [783, 119] width 44 height 13
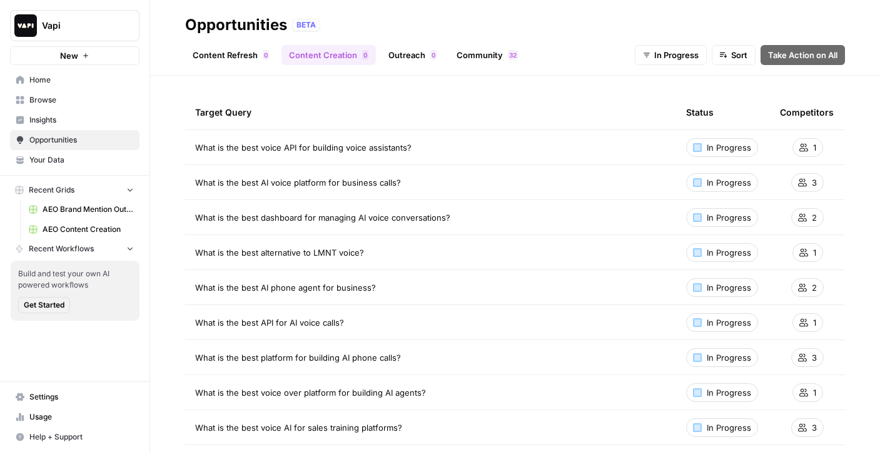
scroll to position [29, 0]
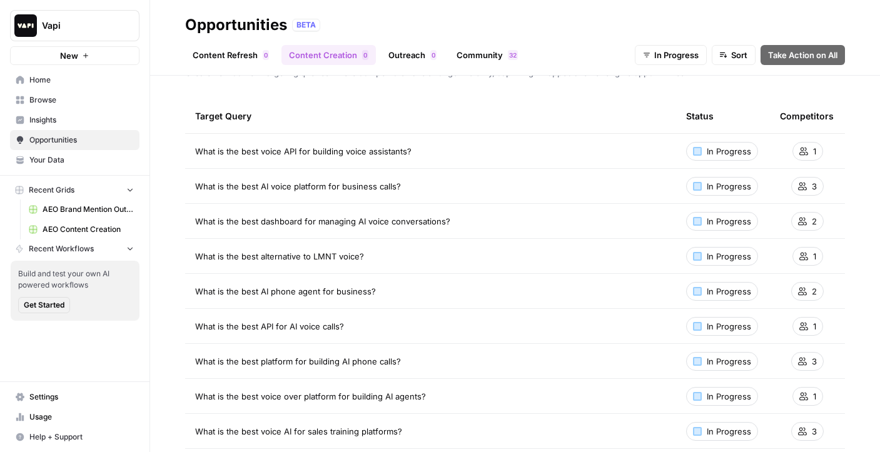
click at [61, 228] on span "AEO Content Creation" at bounding box center [88, 229] width 91 height 11
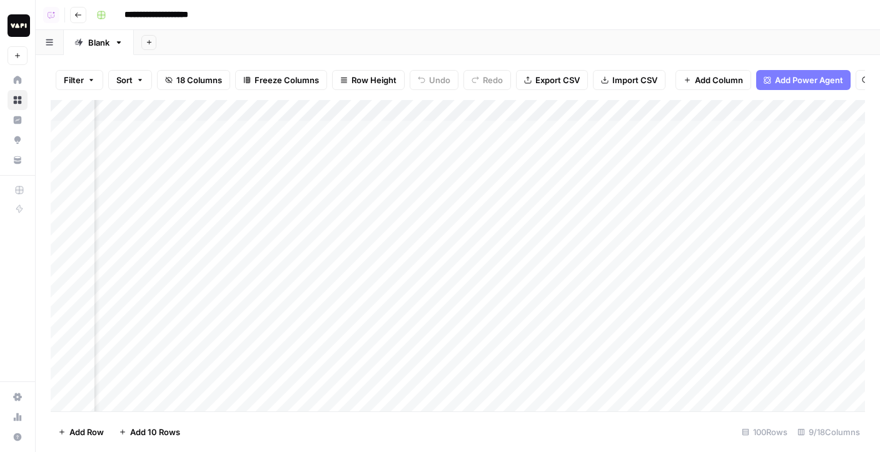
scroll to position [2, 422]
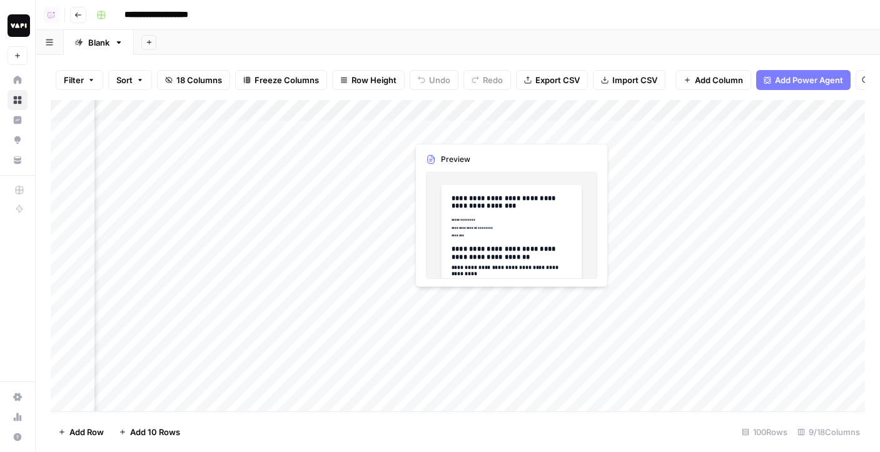
click at [441, 129] on div "Add Column" at bounding box center [458, 255] width 814 height 311
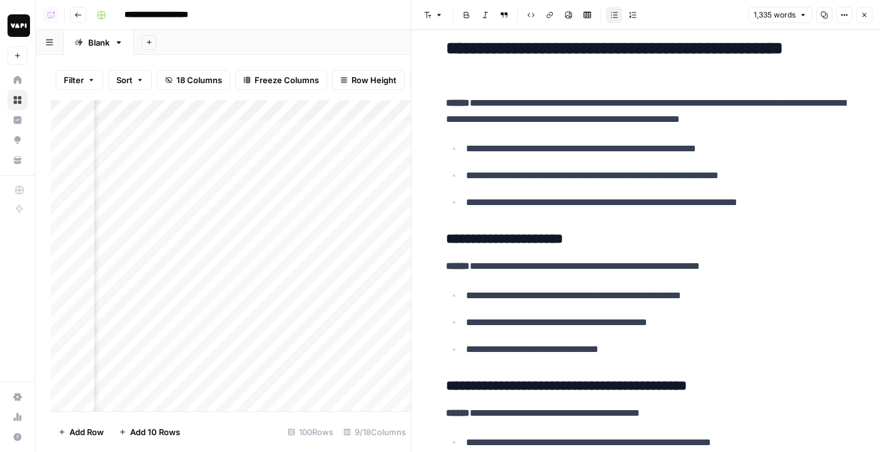
scroll to position [249, 0]
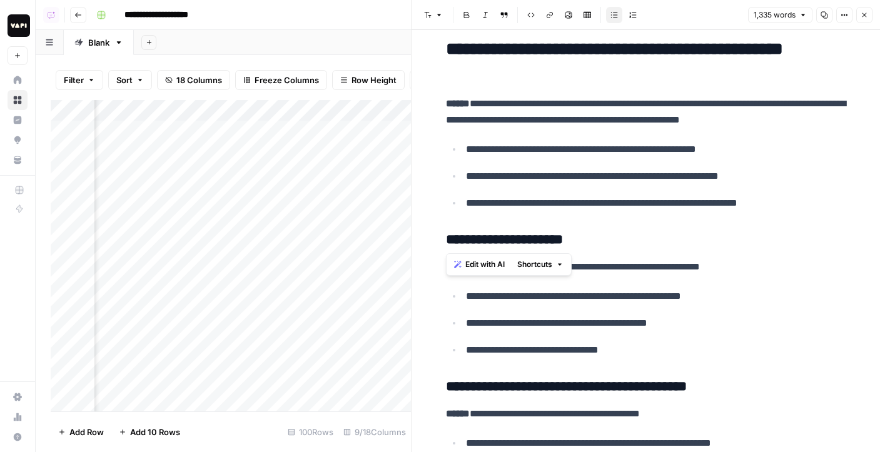
drag, startPoint x: 445, startPoint y: 104, endPoint x: 746, endPoint y: 221, distance: 322.4
click at [487, 263] on span "Edit with AI" at bounding box center [484, 264] width 39 height 11
click at [628, 351] on p "**********" at bounding box center [656, 350] width 380 height 16
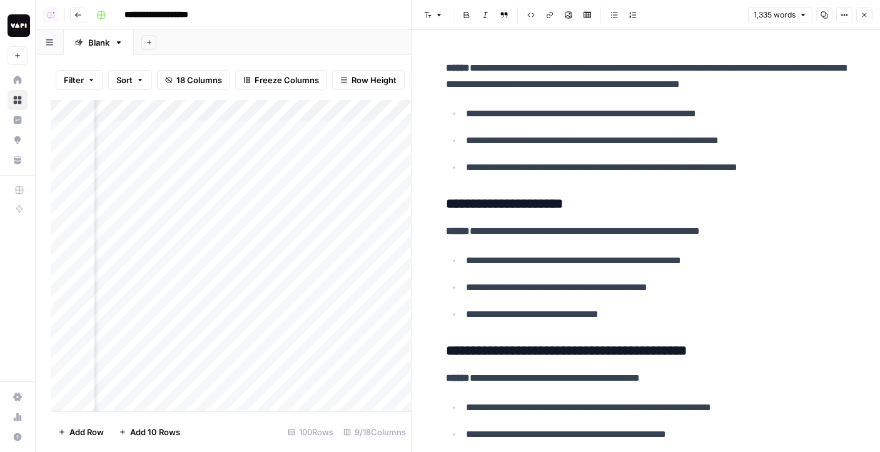
scroll to position [3, 803]
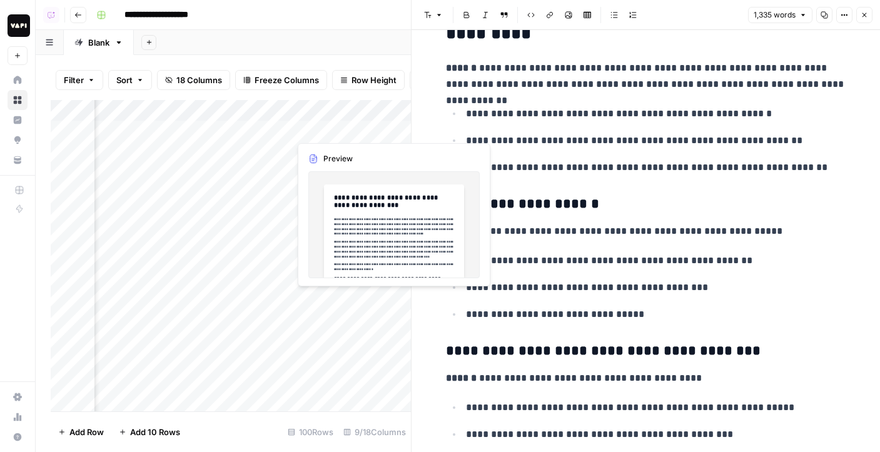
click at [329, 129] on div "Add Column" at bounding box center [231, 255] width 360 height 311
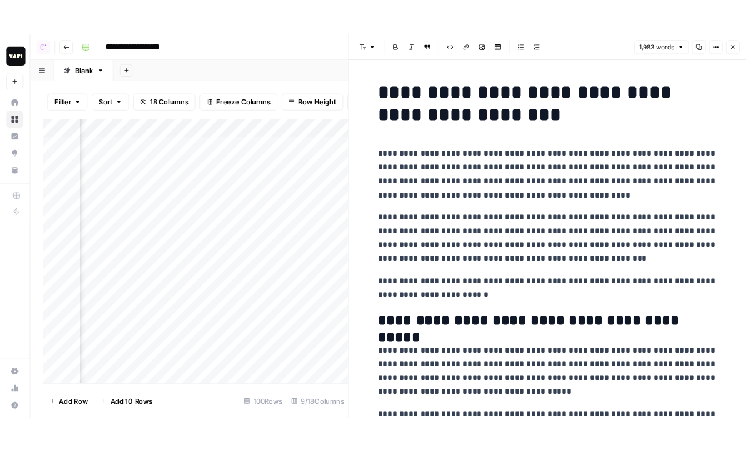
scroll to position [2, 973]
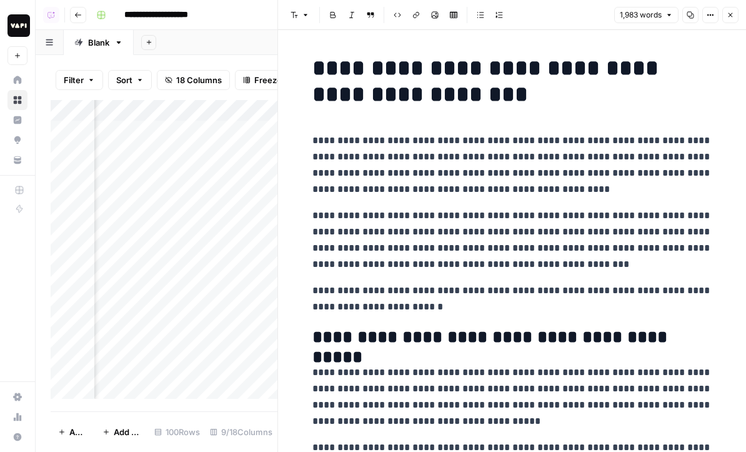
click at [739, 11] on header "Font style Bold Italic Block quote Code block Link Image Insert Table Bulleted …" at bounding box center [512, 15] width 468 height 30
click at [736, 11] on button "Close" at bounding box center [731, 15] width 16 height 16
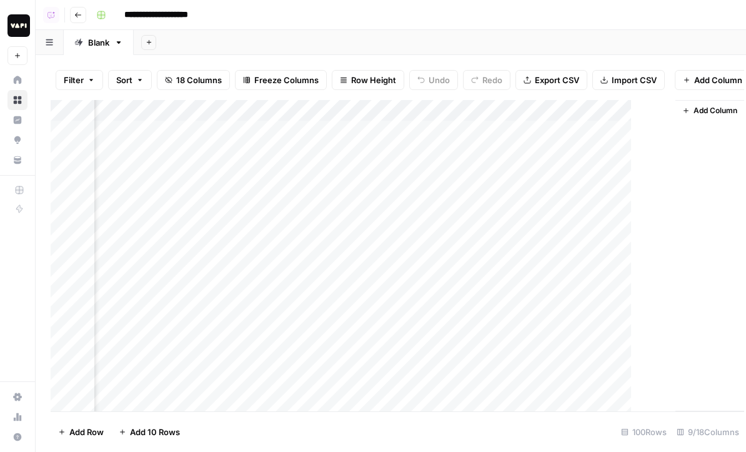
scroll to position [2, 769]
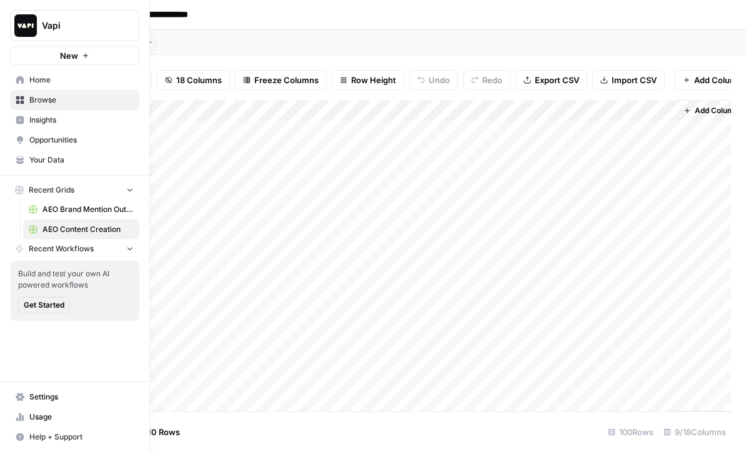
click at [57, 139] on span "Opportunities" at bounding box center [81, 139] width 104 height 11
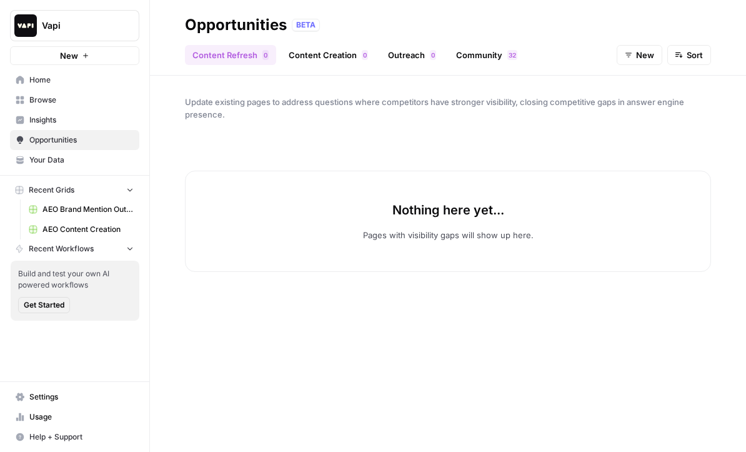
click at [413, 59] on link "Outreach 0" at bounding box center [412, 55] width 63 height 20
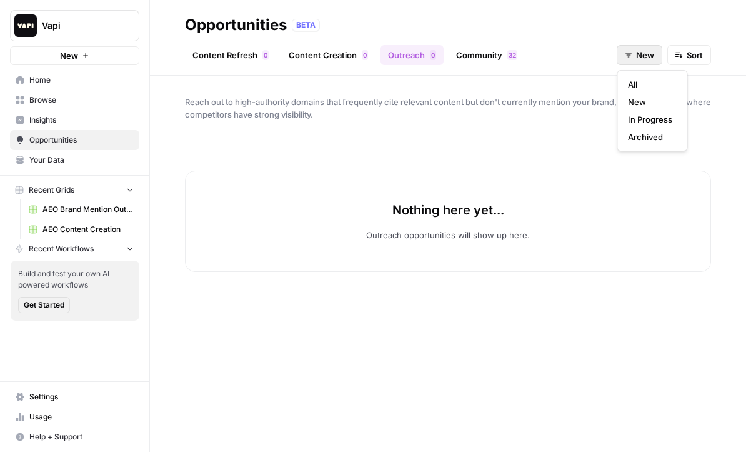
click at [657, 52] on button "New" at bounding box center [640, 55] width 46 height 20
click at [663, 114] on span "In Progress" at bounding box center [650, 119] width 44 height 13
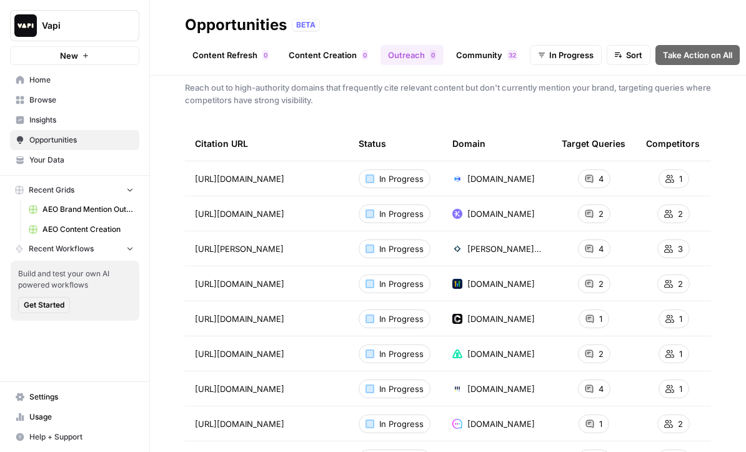
scroll to position [23, 0]
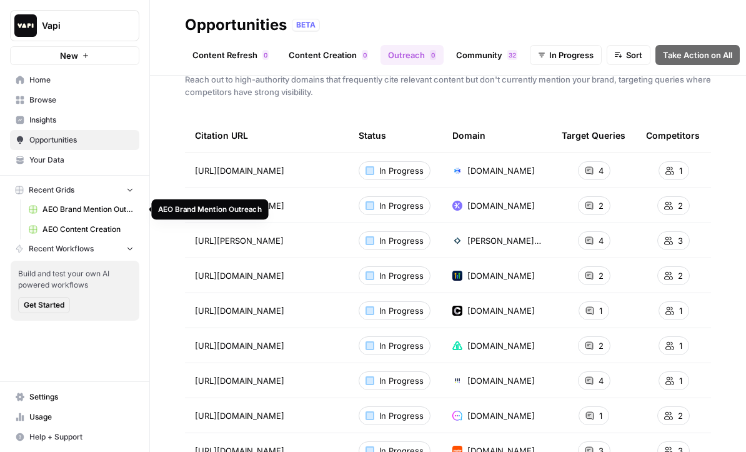
click at [77, 204] on span "AEO Brand Mention Outreach" at bounding box center [88, 209] width 91 height 11
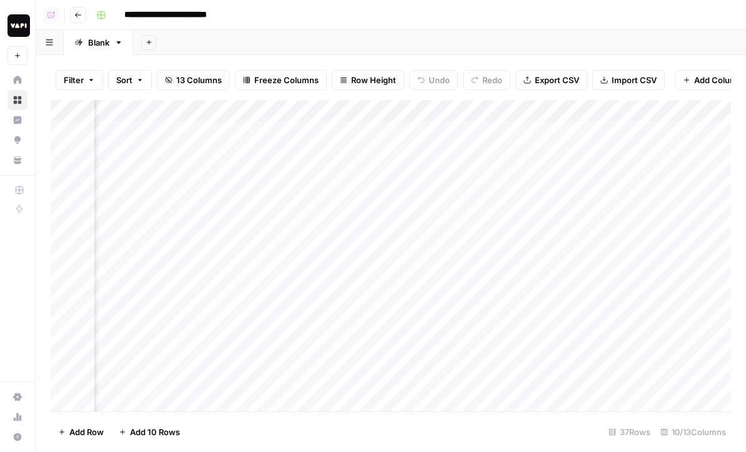
scroll to position [0, 353]
click at [446, 127] on div "Add Column" at bounding box center [391, 255] width 681 height 311
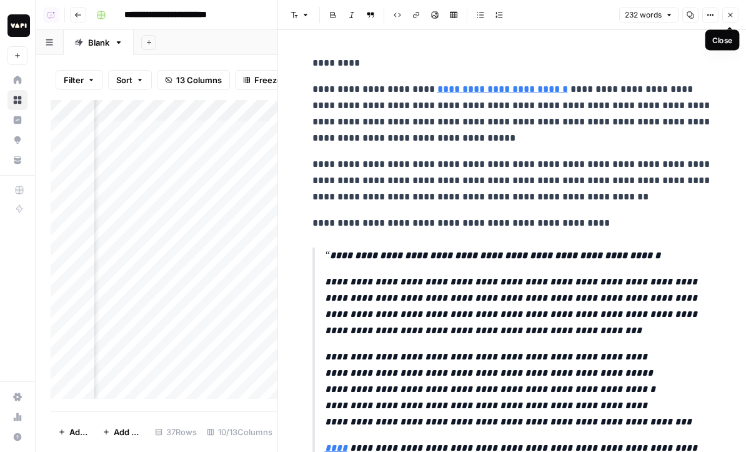
click at [727, 18] on icon "button" at bounding box center [731, 15] width 8 height 8
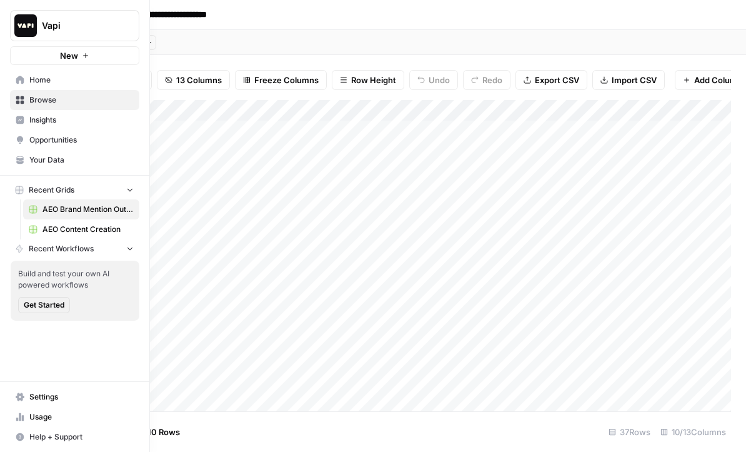
click at [55, 139] on span "Opportunities" at bounding box center [81, 139] width 104 height 11
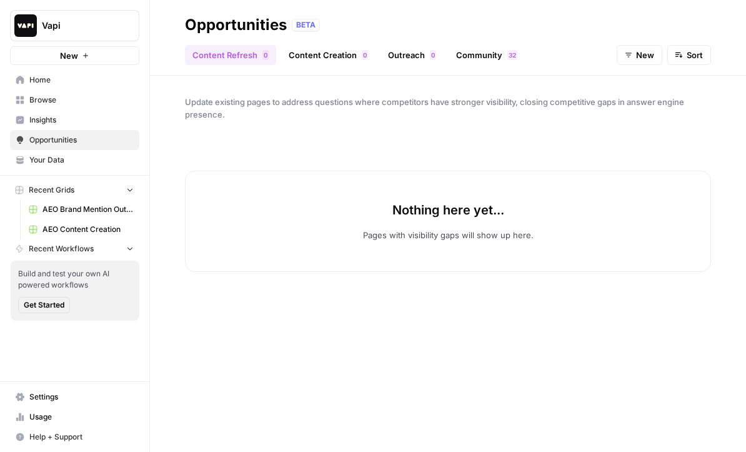
click at [460, 57] on link "Community 2 3" at bounding box center [487, 55] width 76 height 20
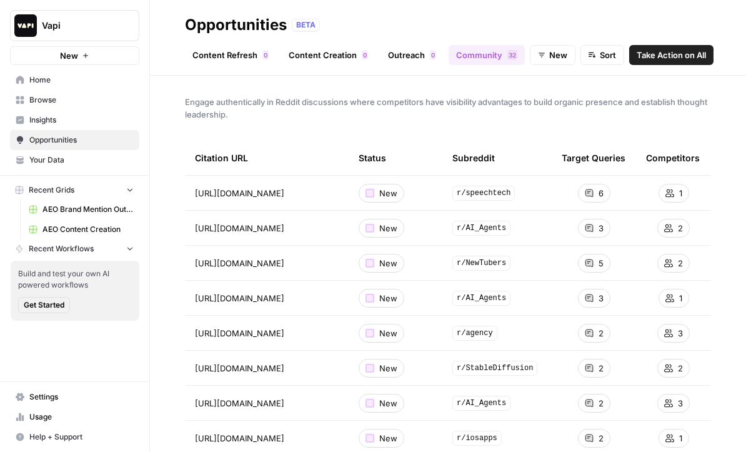
click at [657, 54] on span "Take Action on All" at bounding box center [671, 55] width 69 height 13
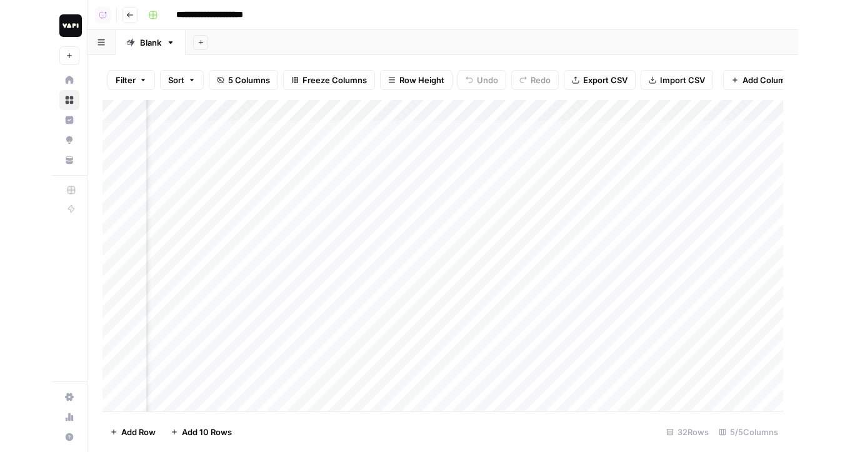
scroll to position [0, 75]
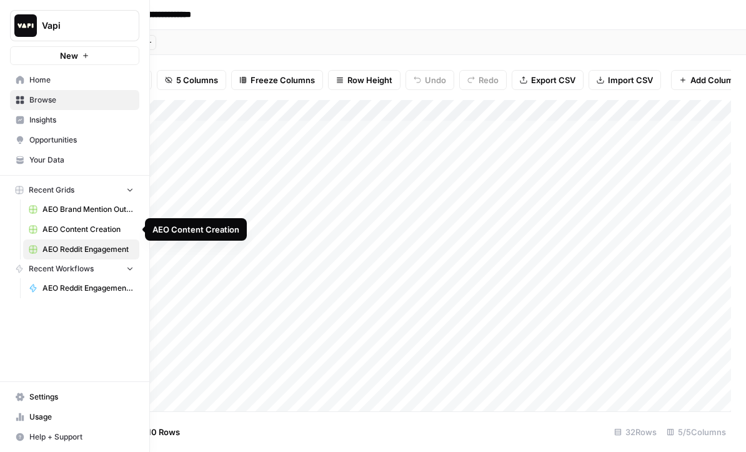
click at [76, 229] on span "AEO Content Creation" at bounding box center [88, 229] width 91 height 11
